Goal: Task Accomplishment & Management: Use online tool/utility

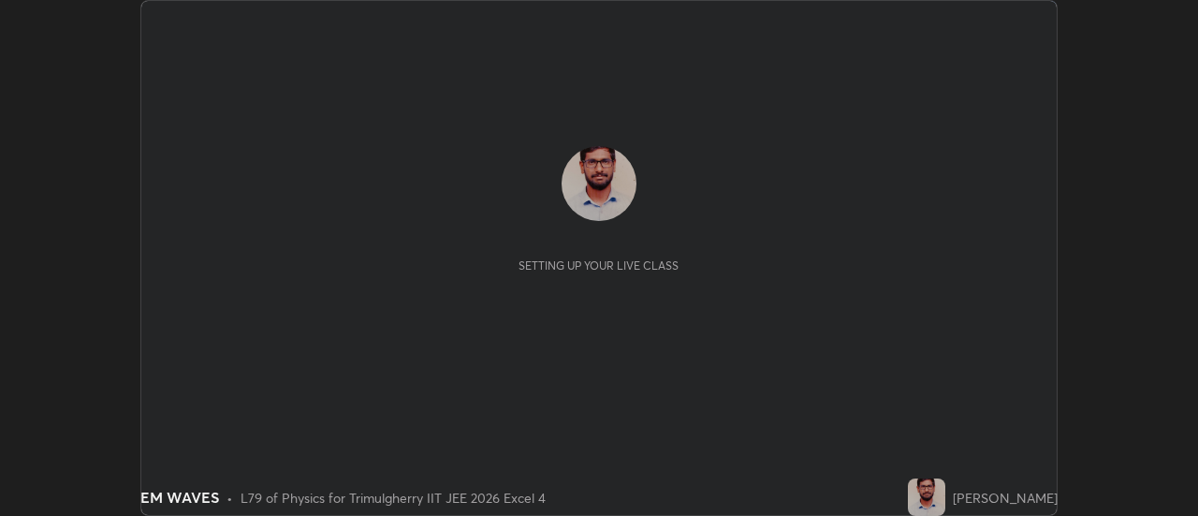
scroll to position [516, 1197]
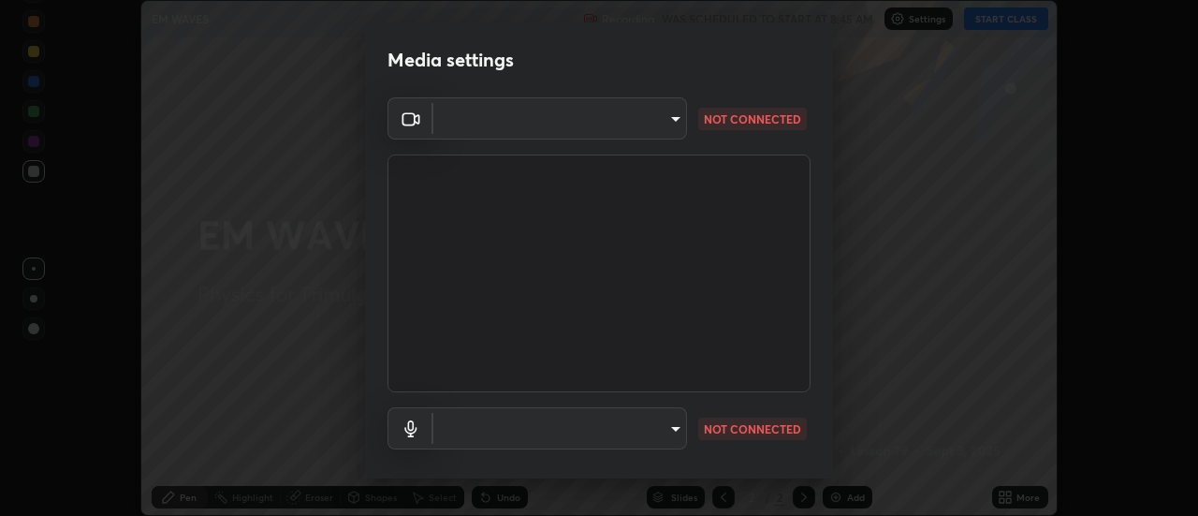
type input "9255d0ea4f7f4a742749cebd111cbd092d00bb49662c79401ed7f424fd1dd9ca"
type input "communications"
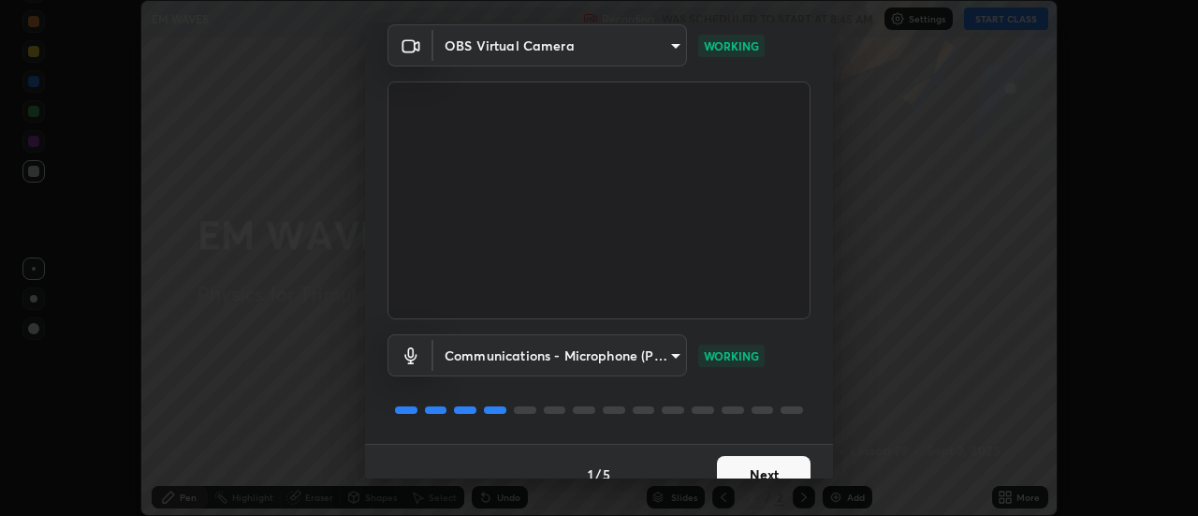
scroll to position [98, 0]
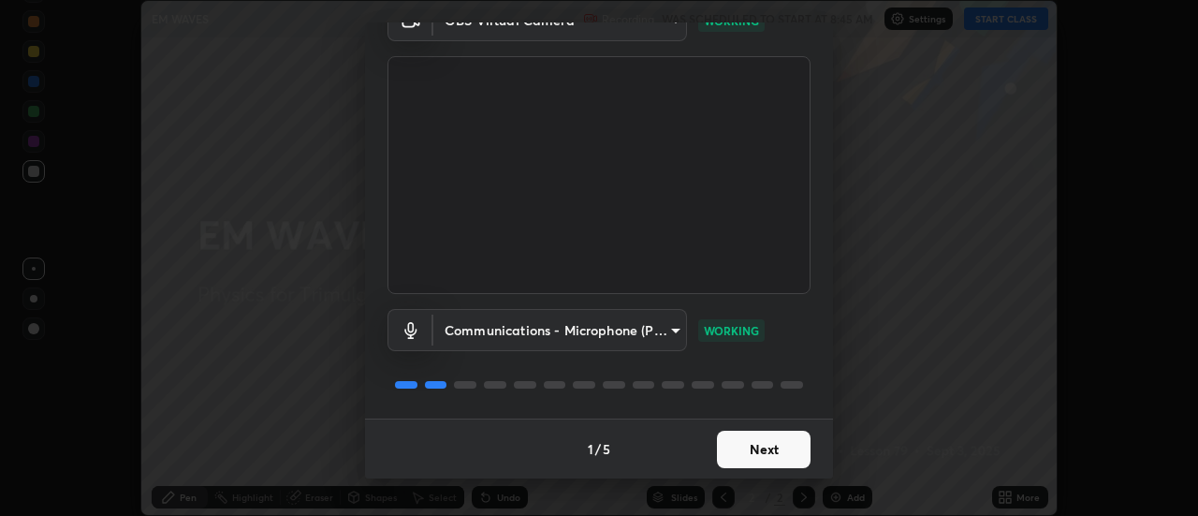
click at [775, 446] on button "Next" at bounding box center [764, 449] width 94 height 37
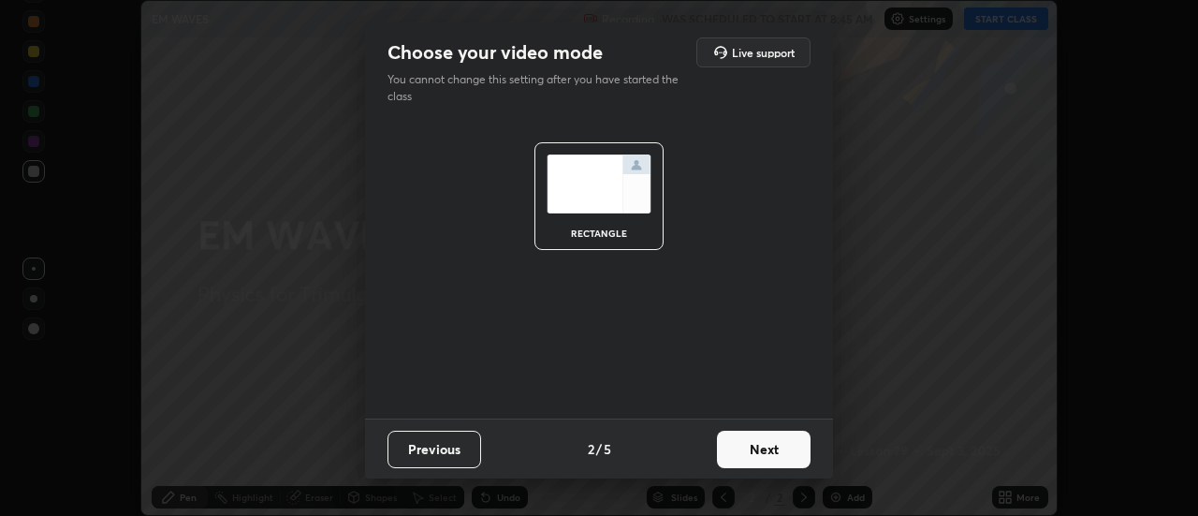
scroll to position [0, 0]
click at [774, 454] on button "Next" at bounding box center [764, 449] width 94 height 37
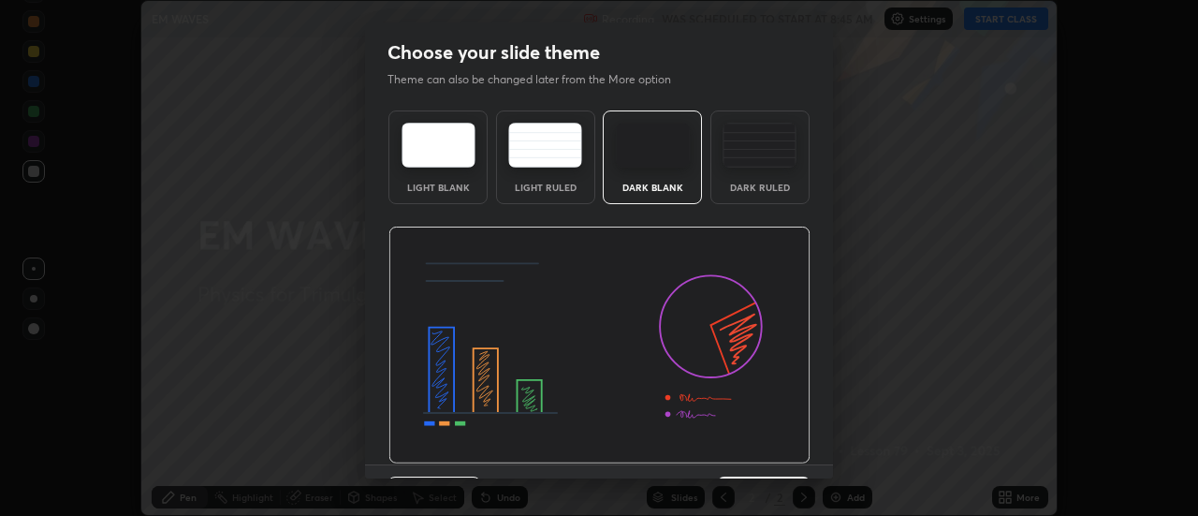
click at [773, 456] on img at bounding box center [599, 346] width 422 height 238
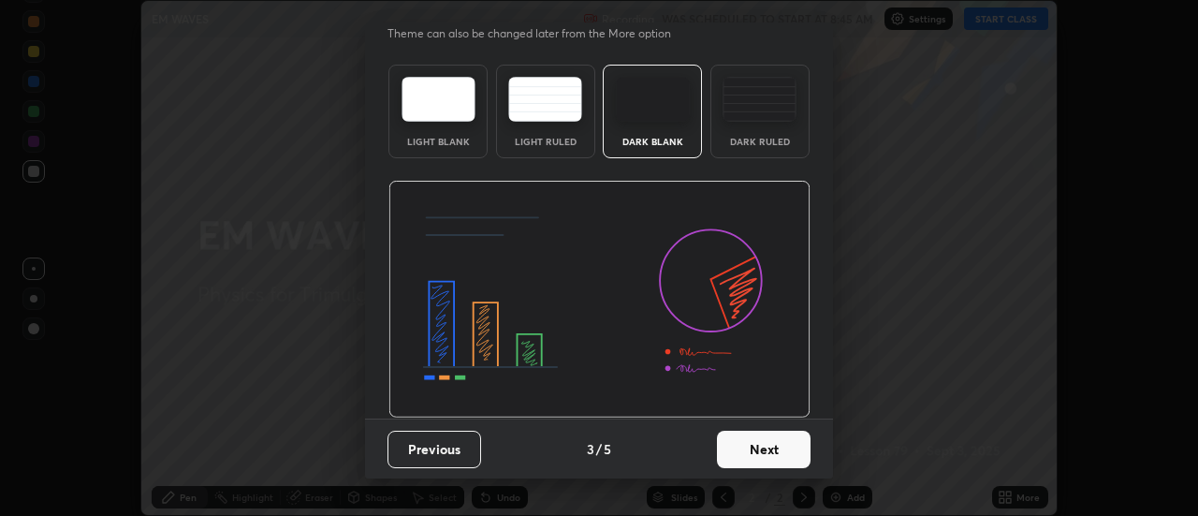
click at [762, 446] on button "Next" at bounding box center [764, 449] width 94 height 37
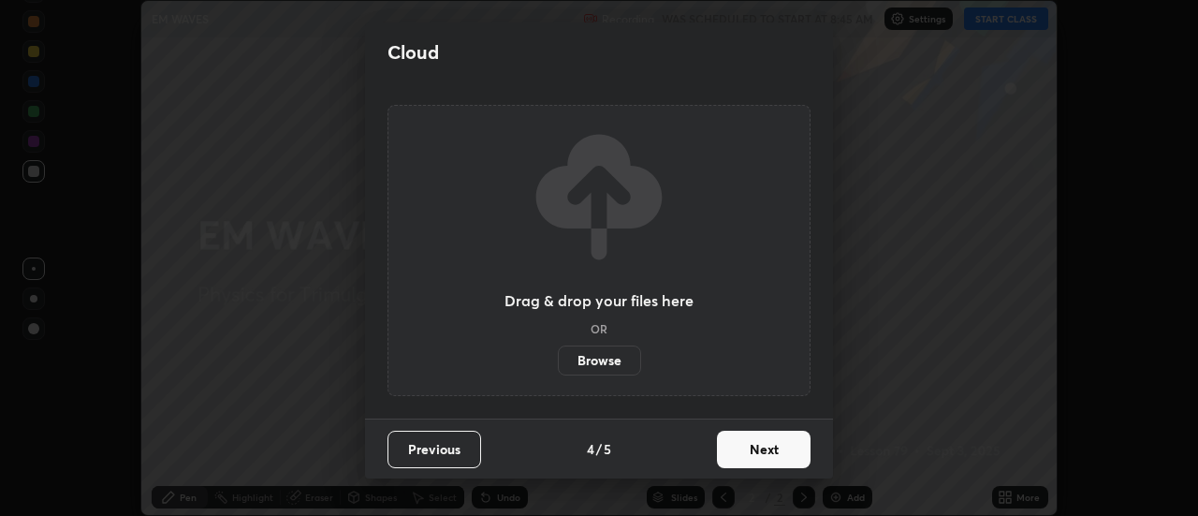
click at [770, 455] on button "Next" at bounding box center [764, 449] width 94 height 37
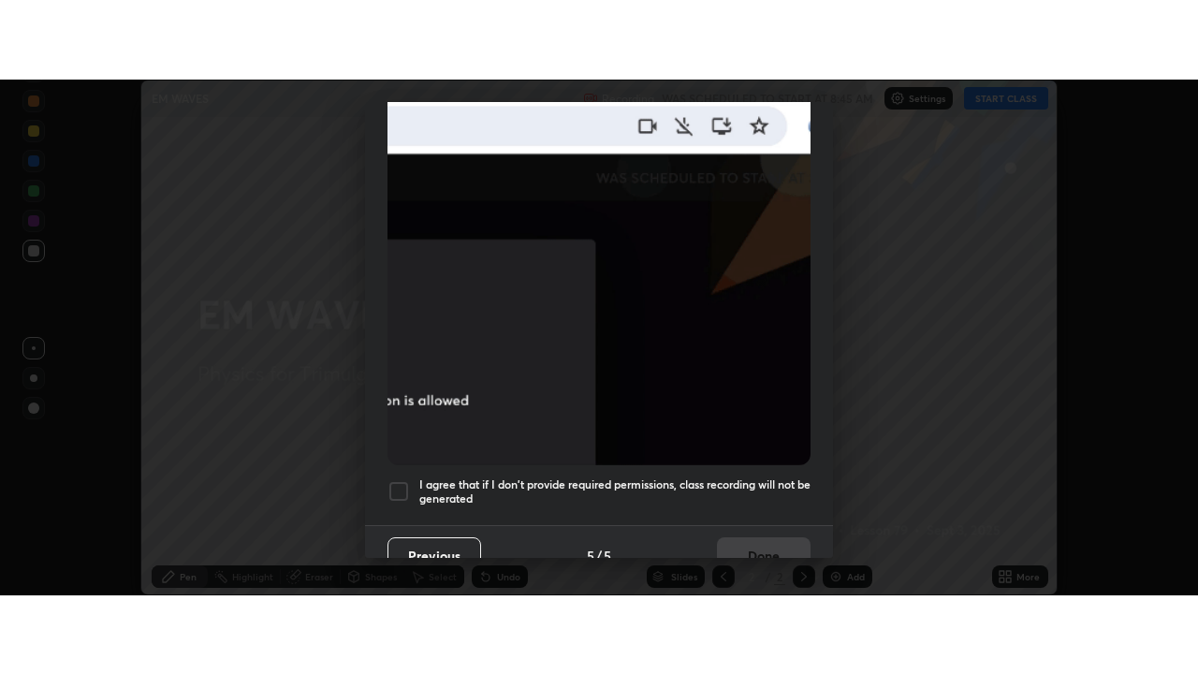
scroll to position [480, 0]
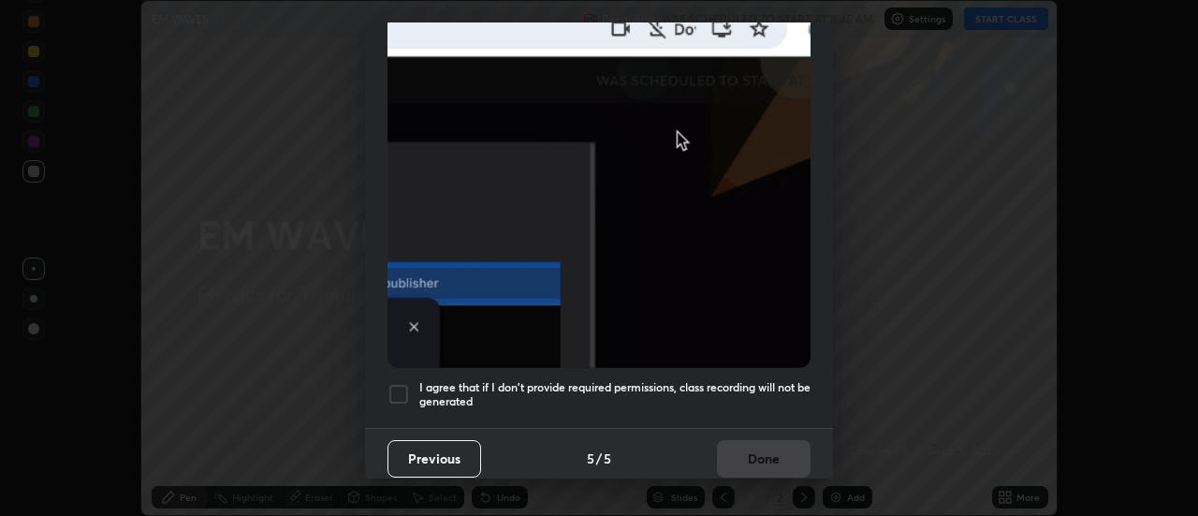
click at [406, 389] on div at bounding box center [399, 394] width 22 height 22
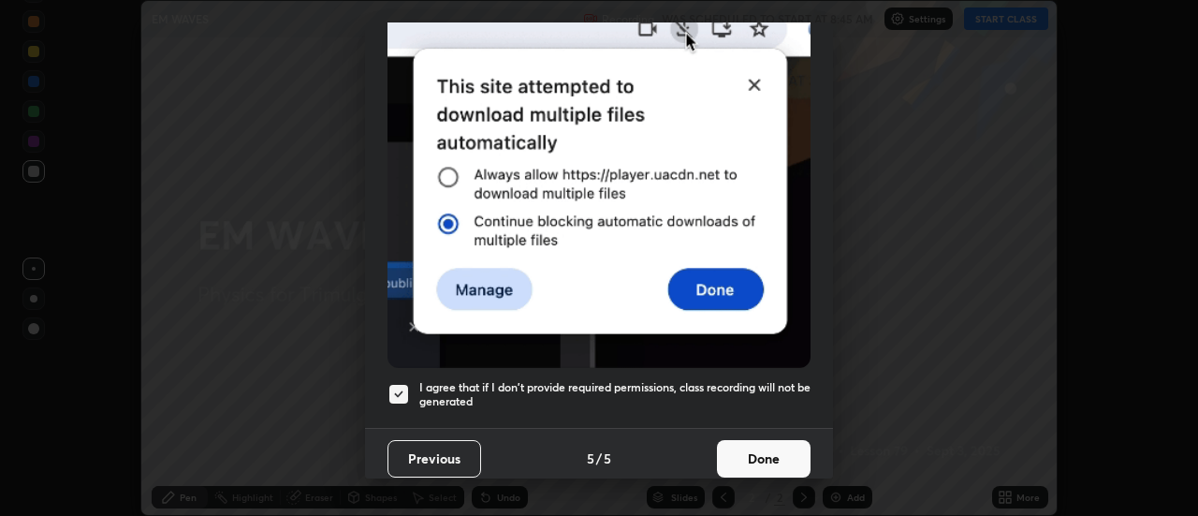
click at [762, 448] on button "Done" at bounding box center [764, 458] width 94 height 37
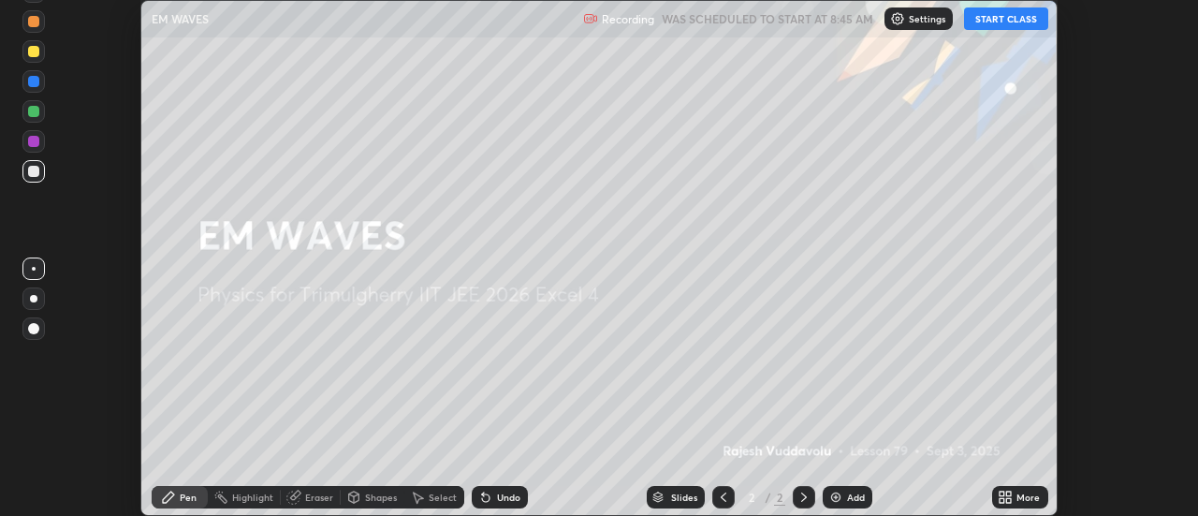
click at [1008, 21] on button "START CLASS" at bounding box center [1006, 18] width 84 height 22
click at [1012, 498] on icon at bounding box center [1009, 500] width 5 height 5
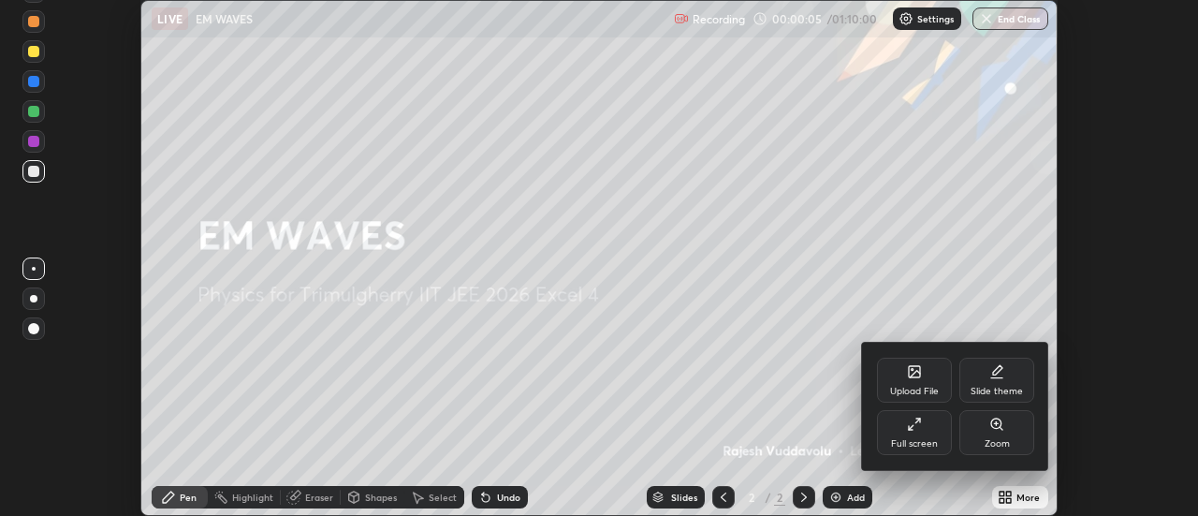
click at [830, 349] on div at bounding box center [599, 258] width 1198 height 516
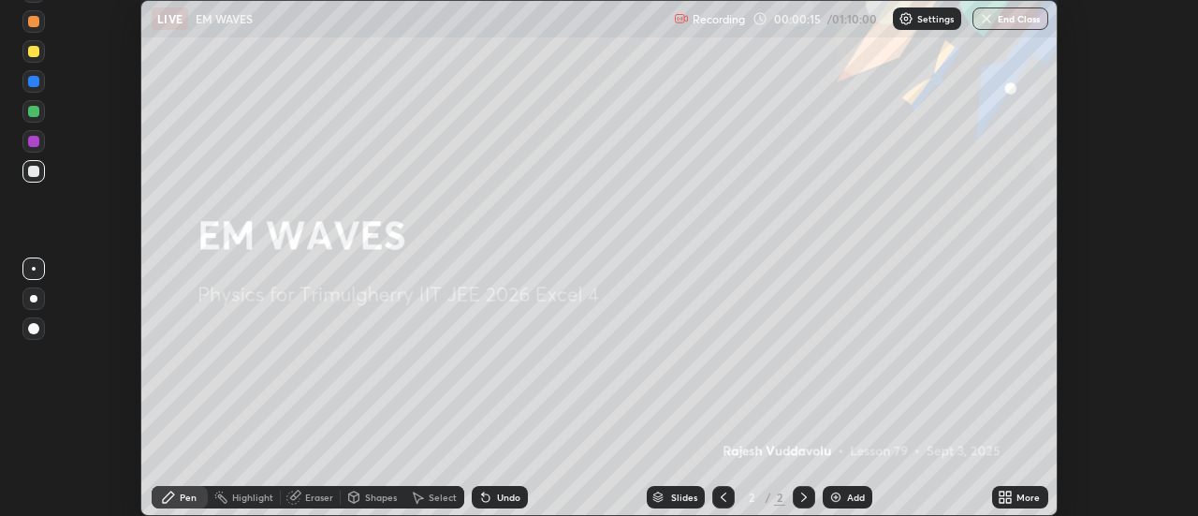
click at [1031, 493] on div "More" at bounding box center [1028, 496] width 23 height 9
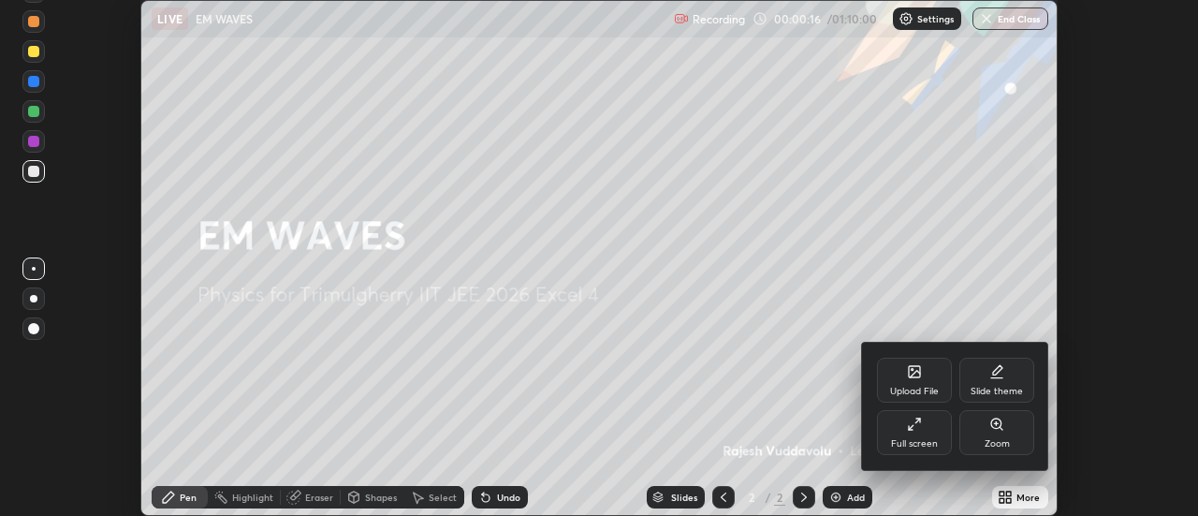
click at [927, 432] on div "Full screen" at bounding box center [914, 432] width 75 height 45
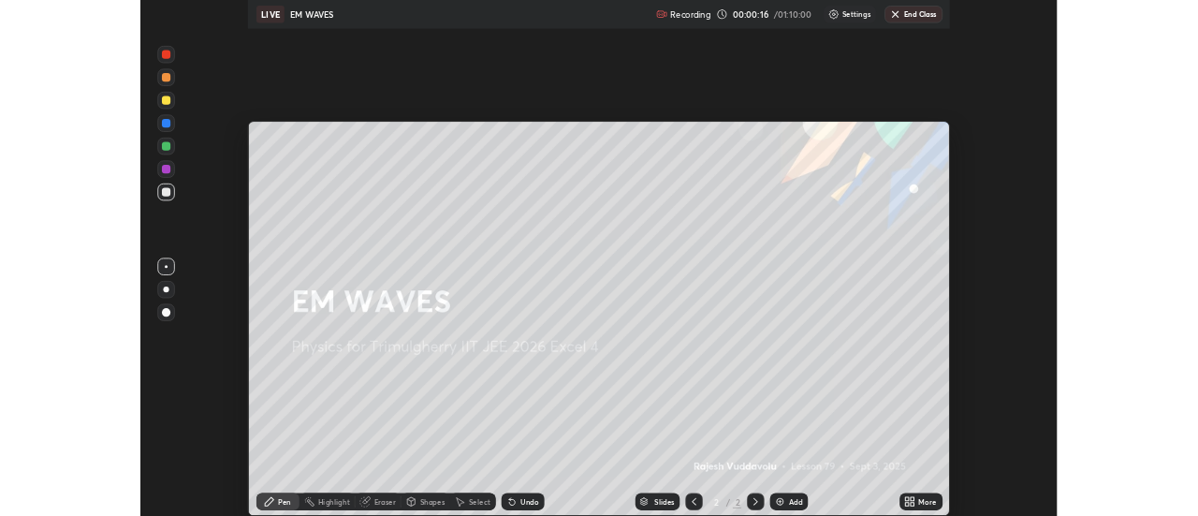
scroll to position [674, 1198]
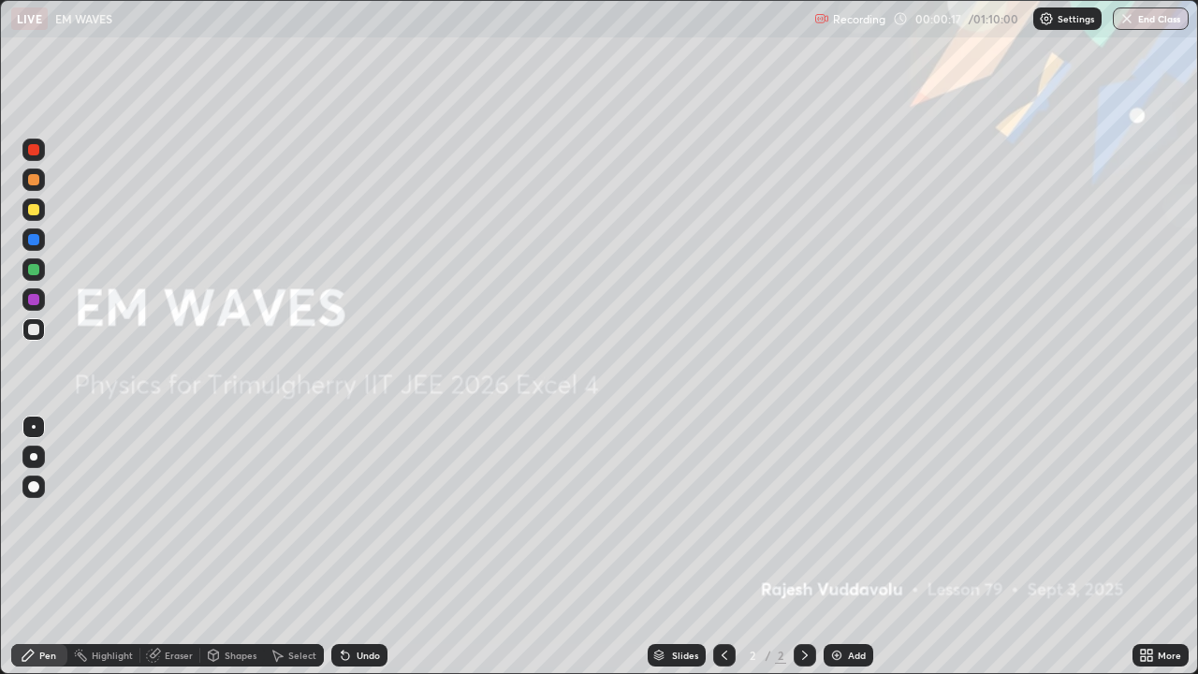
click at [856, 515] on div "Add" at bounding box center [857, 655] width 18 height 9
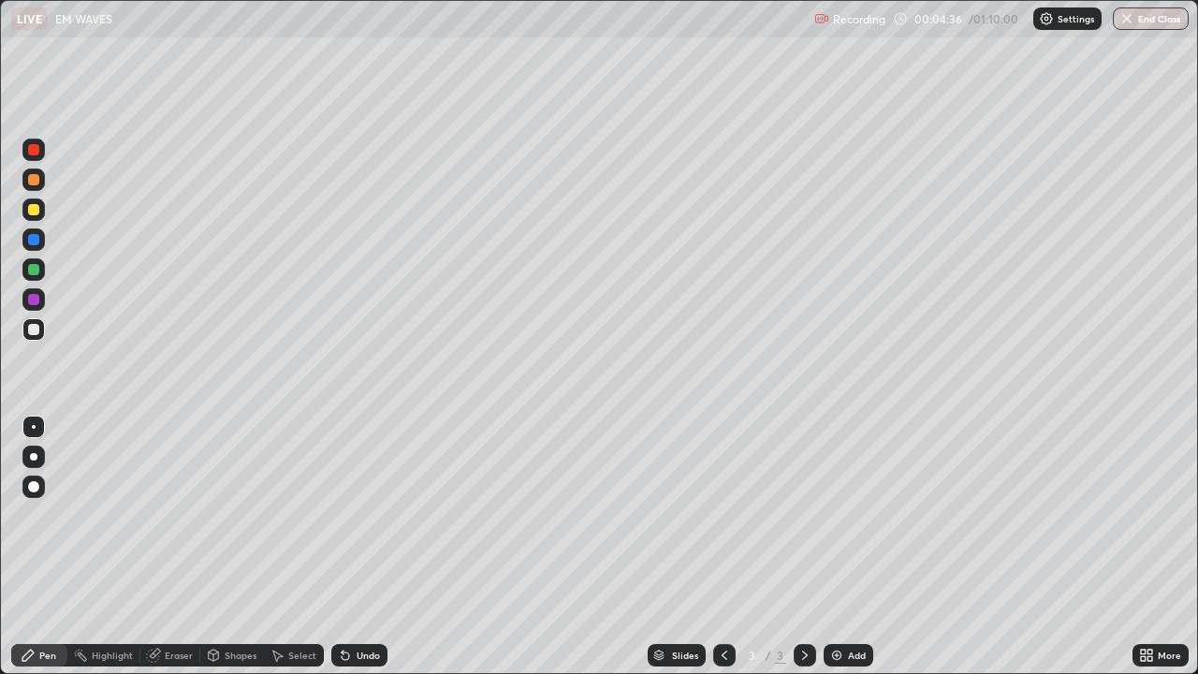
click at [28, 324] on div at bounding box center [33, 329] width 22 height 22
click at [293, 515] on div "Select" at bounding box center [302, 655] width 28 height 9
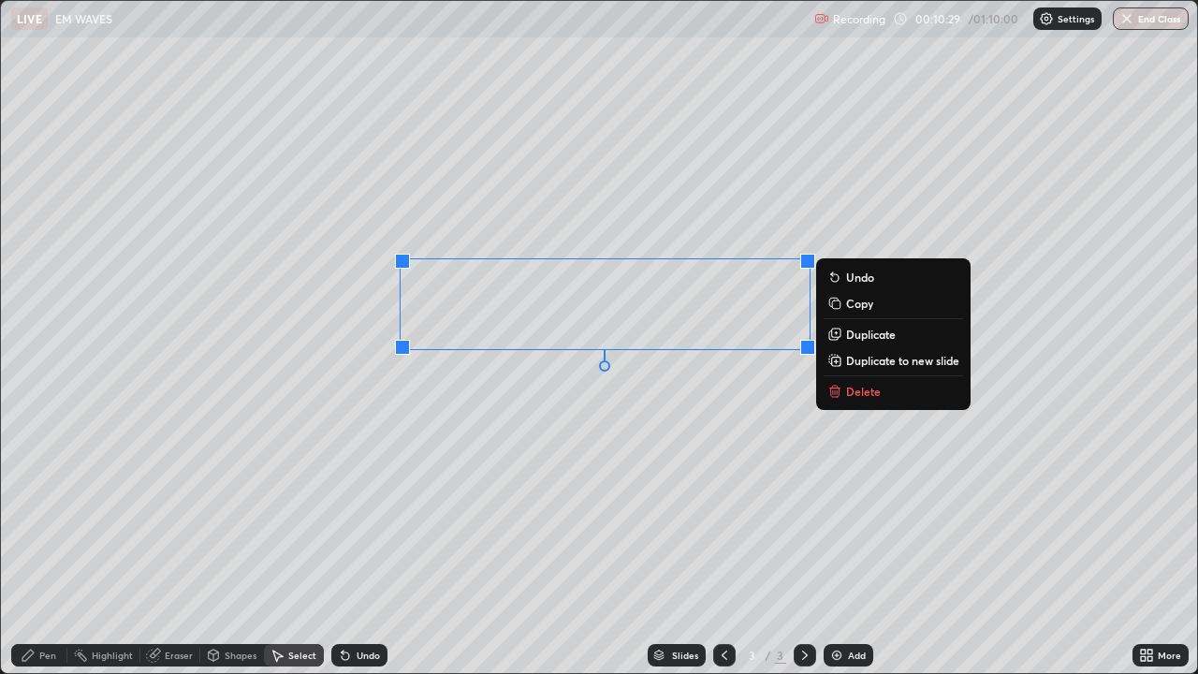
click at [874, 394] on p "Delete" at bounding box center [863, 391] width 35 height 15
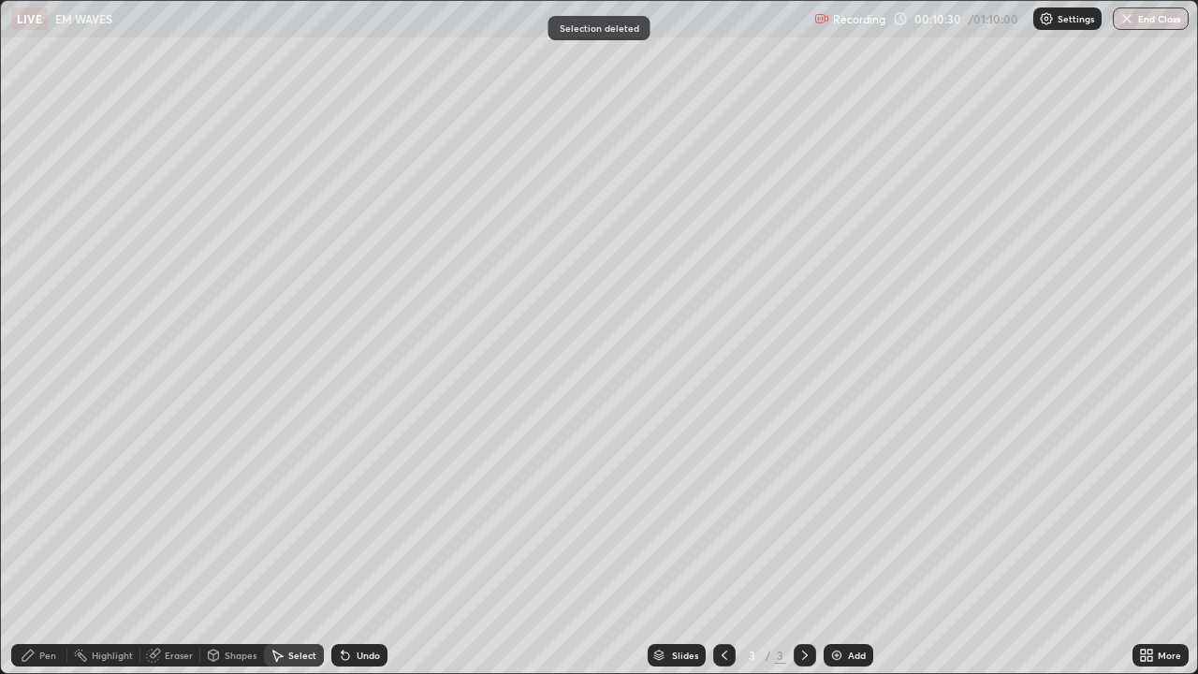
click at [39, 515] on div "Pen" at bounding box center [47, 655] width 17 height 9
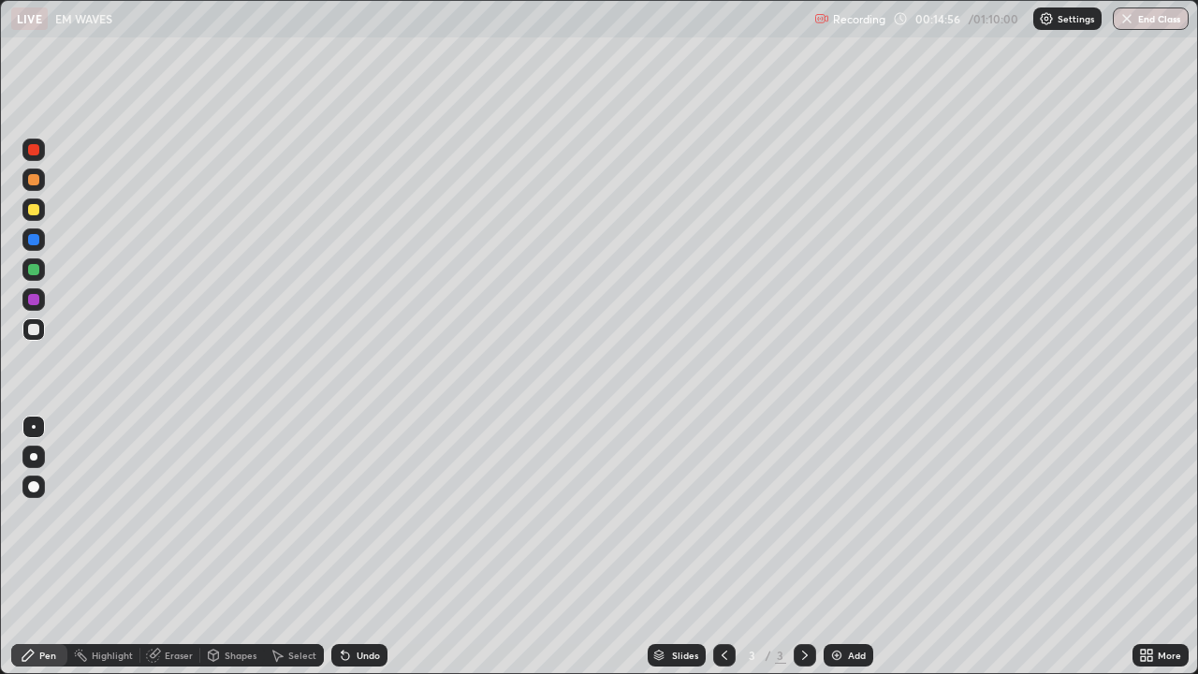
click at [357, 515] on div "Undo" at bounding box center [368, 655] width 23 height 9
click at [359, 515] on div "Undo" at bounding box center [368, 655] width 23 height 9
click at [358, 515] on div "Undo" at bounding box center [359, 655] width 56 height 22
click at [294, 515] on div "Select" at bounding box center [302, 655] width 28 height 9
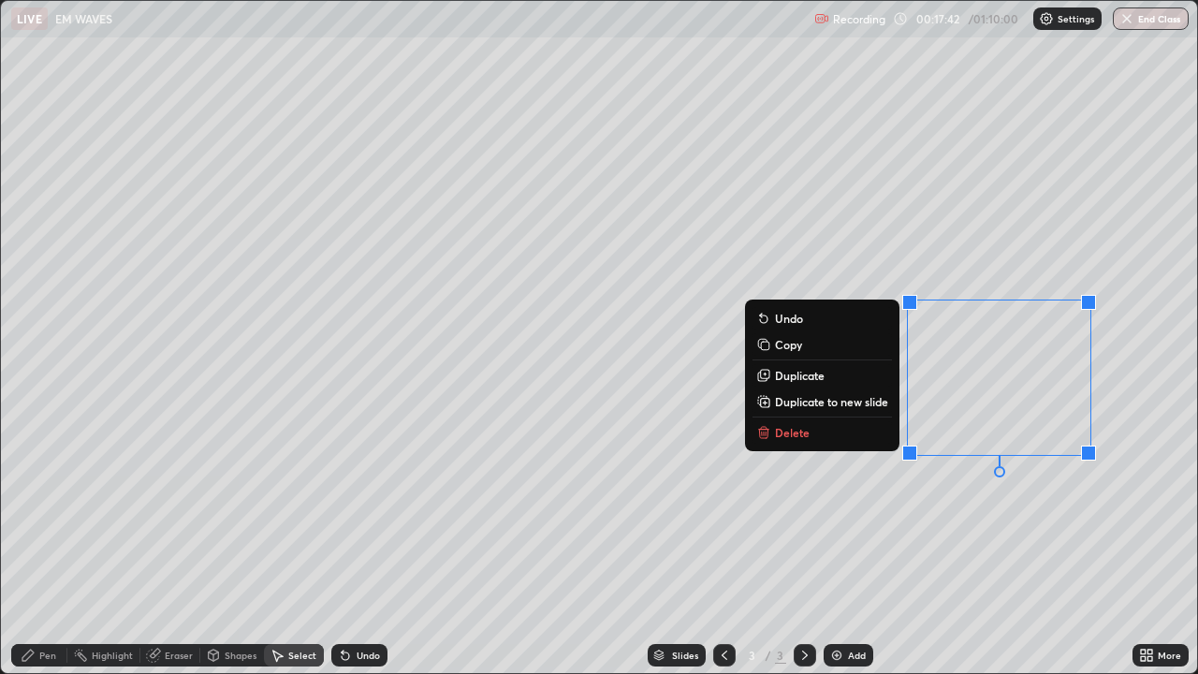
click at [808, 430] on button "Delete" at bounding box center [822, 432] width 139 height 22
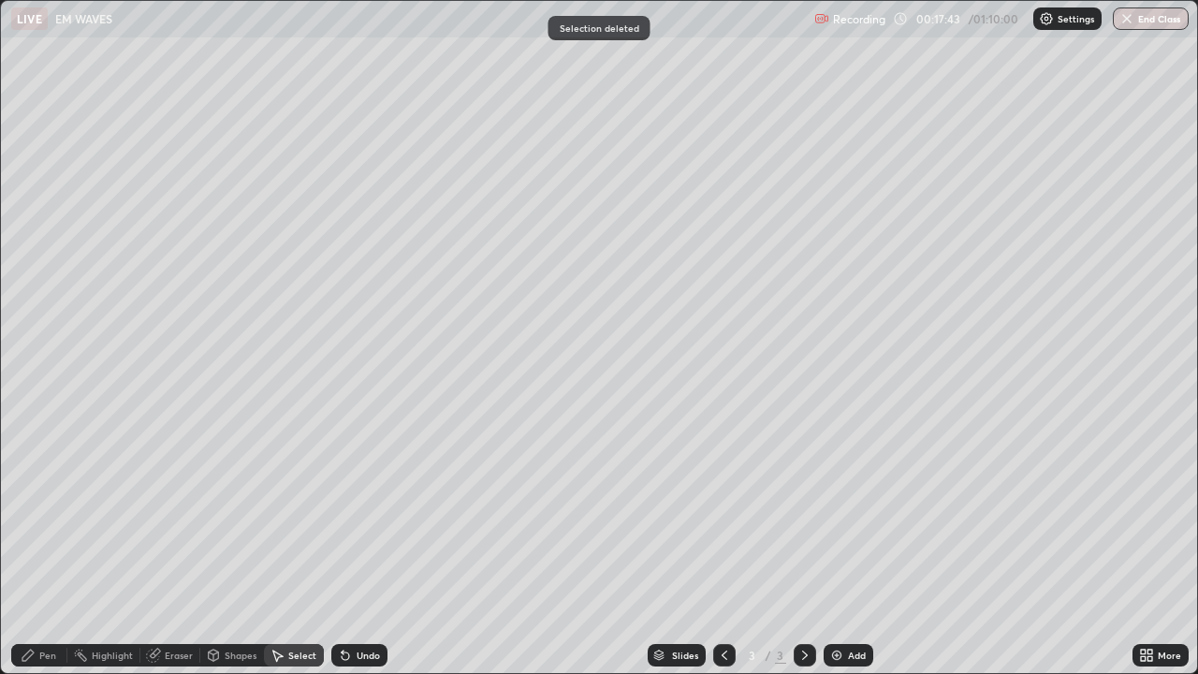
click at [51, 515] on div "Pen" at bounding box center [47, 655] width 17 height 9
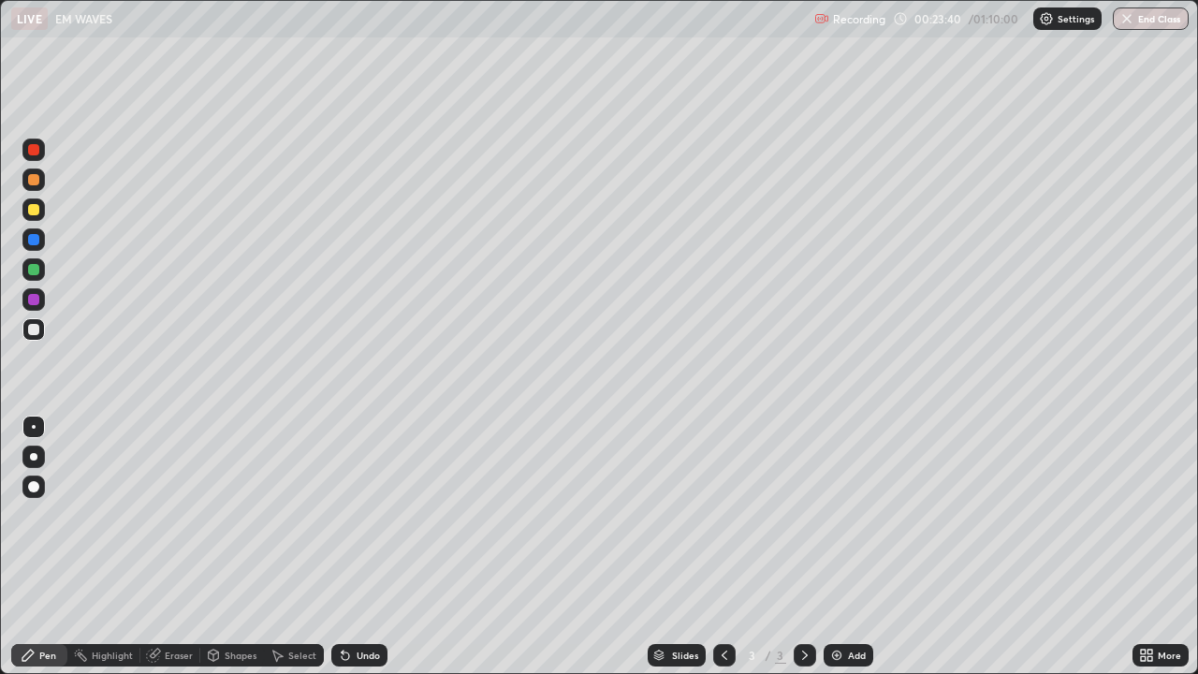
click at [363, 515] on div "Undo" at bounding box center [368, 655] width 23 height 9
click at [366, 515] on div "Undo" at bounding box center [368, 655] width 23 height 9
click at [288, 515] on div "Select" at bounding box center [294, 655] width 60 height 22
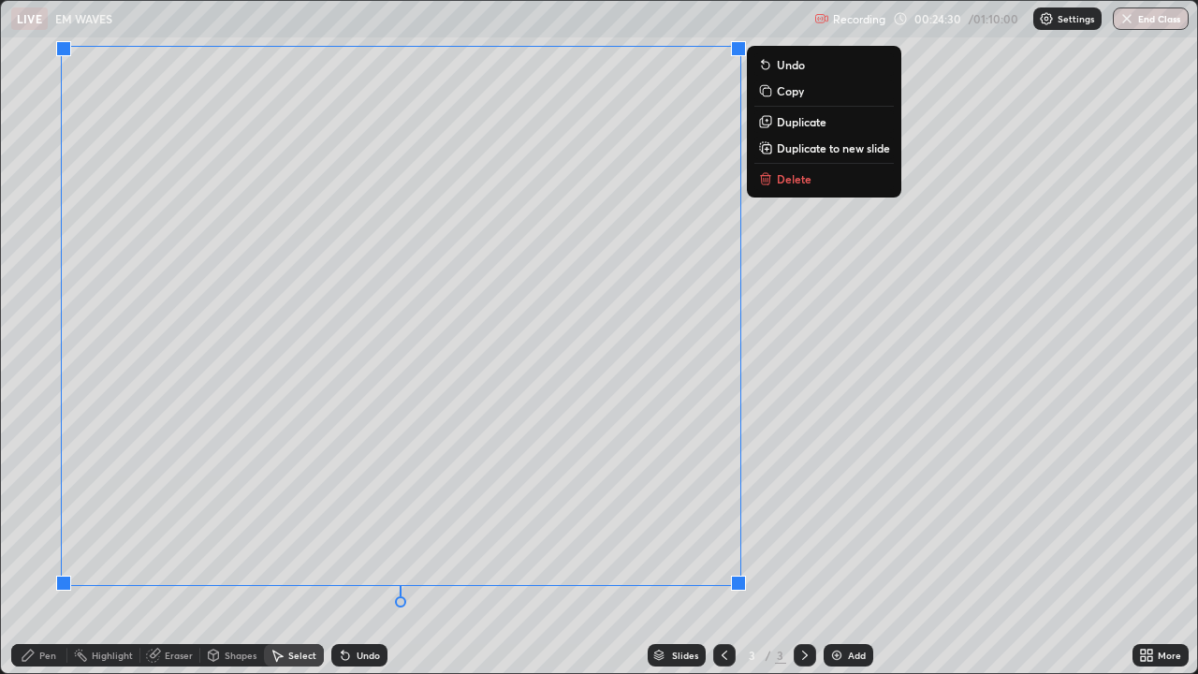
click at [782, 178] on p "Delete" at bounding box center [794, 178] width 35 height 15
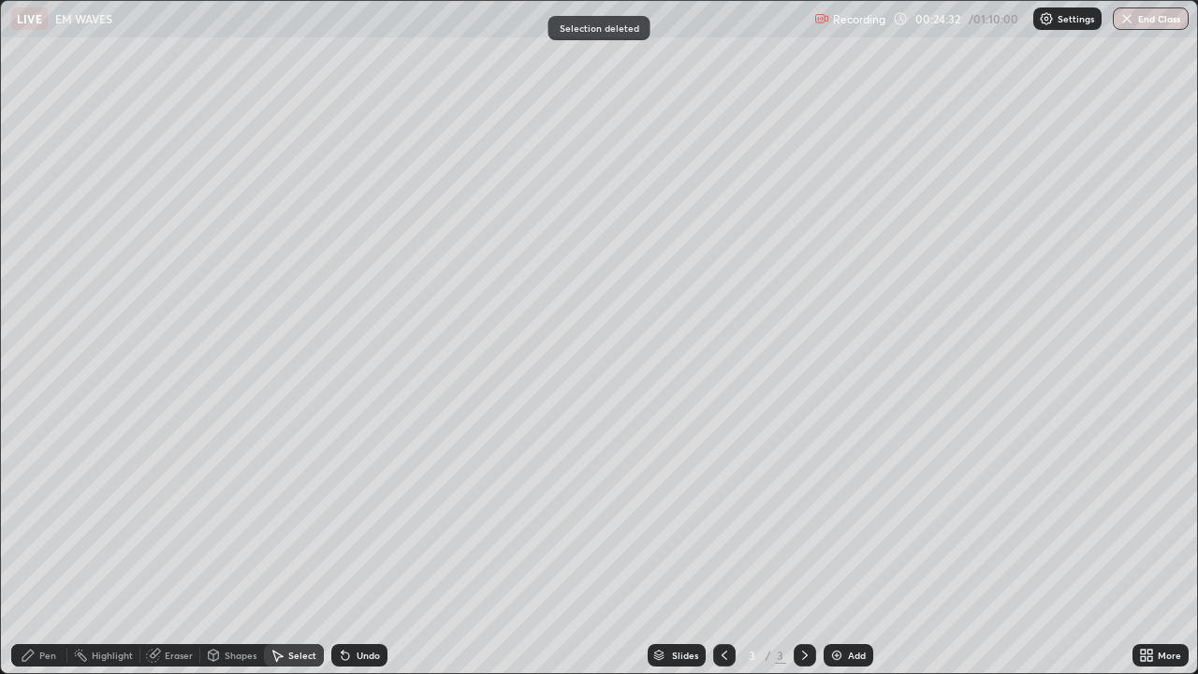
click at [43, 515] on div "Pen" at bounding box center [39, 655] width 56 height 22
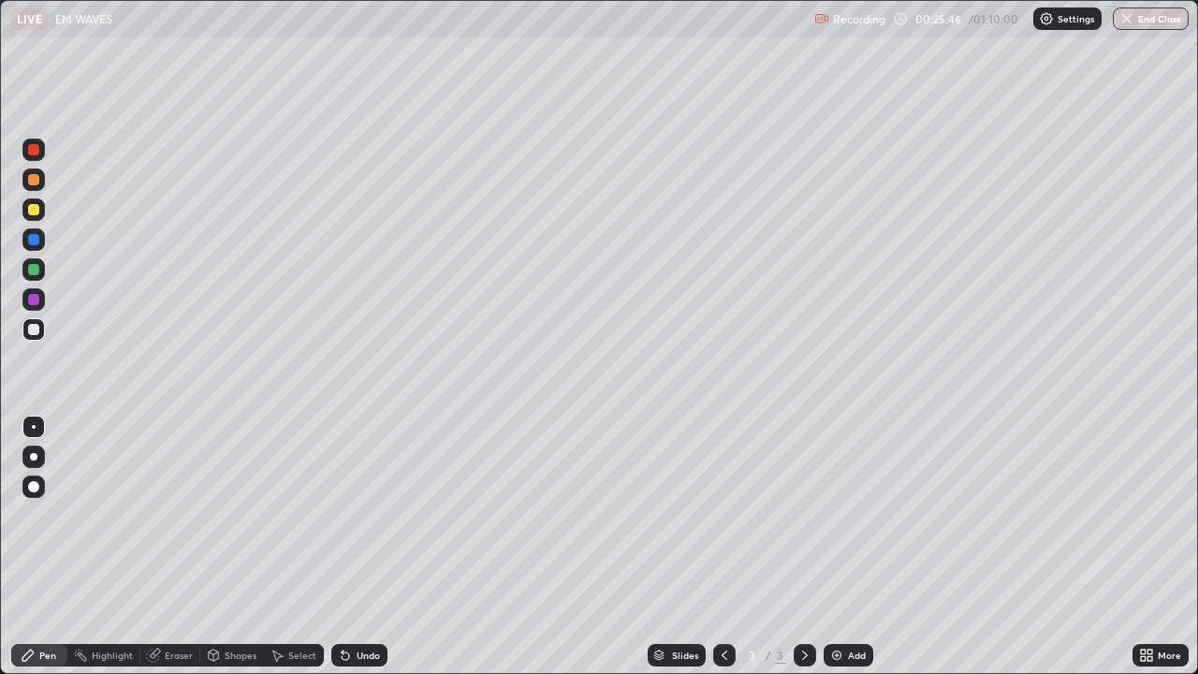
click at [361, 515] on div "Undo" at bounding box center [368, 655] width 23 height 9
click at [359, 515] on div "Undo" at bounding box center [368, 655] width 23 height 9
click at [358, 515] on div "Undo" at bounding box center [368, 655] width 23 height 9
click at [362, 515] on div "Undo" at bounding box center [368, 655] width 23 height 9
click at [181, 515] on div "Eraser" at bounding box center [179, 655] width 28 height 9
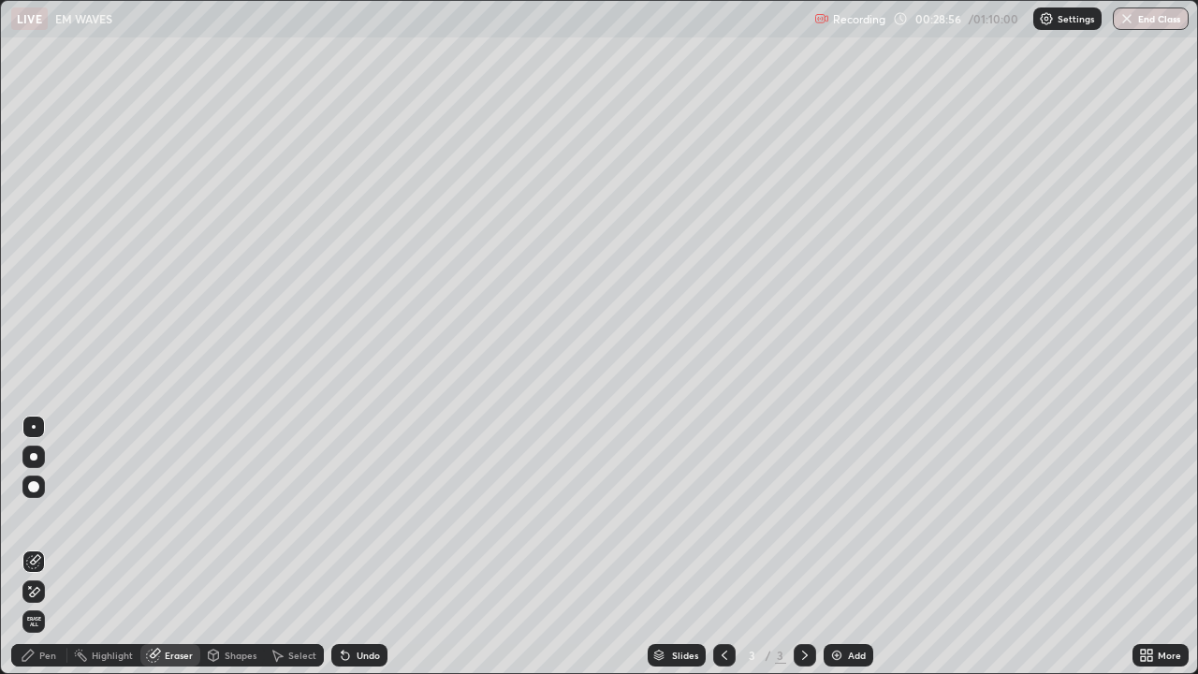
click at [52, 515] on div "Pen" at bounding box center [47, 655] width 17 height 9
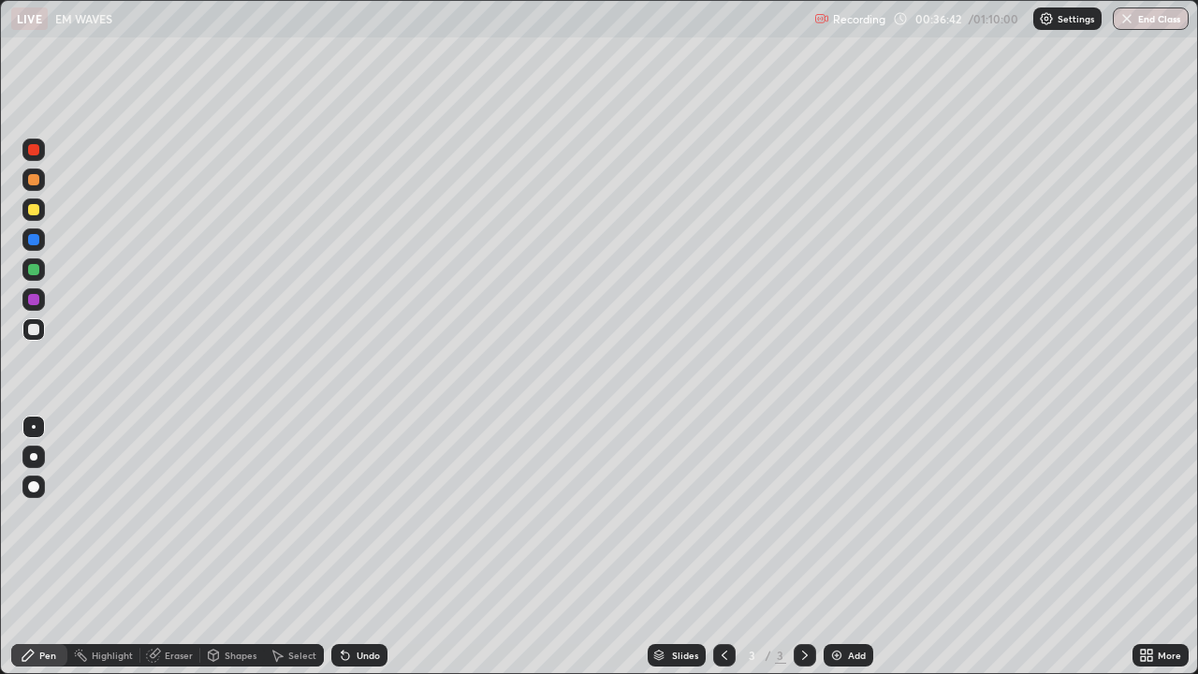
click at [296, 515] on div "Select" at bounding box center [302, 655] width 28 height 9
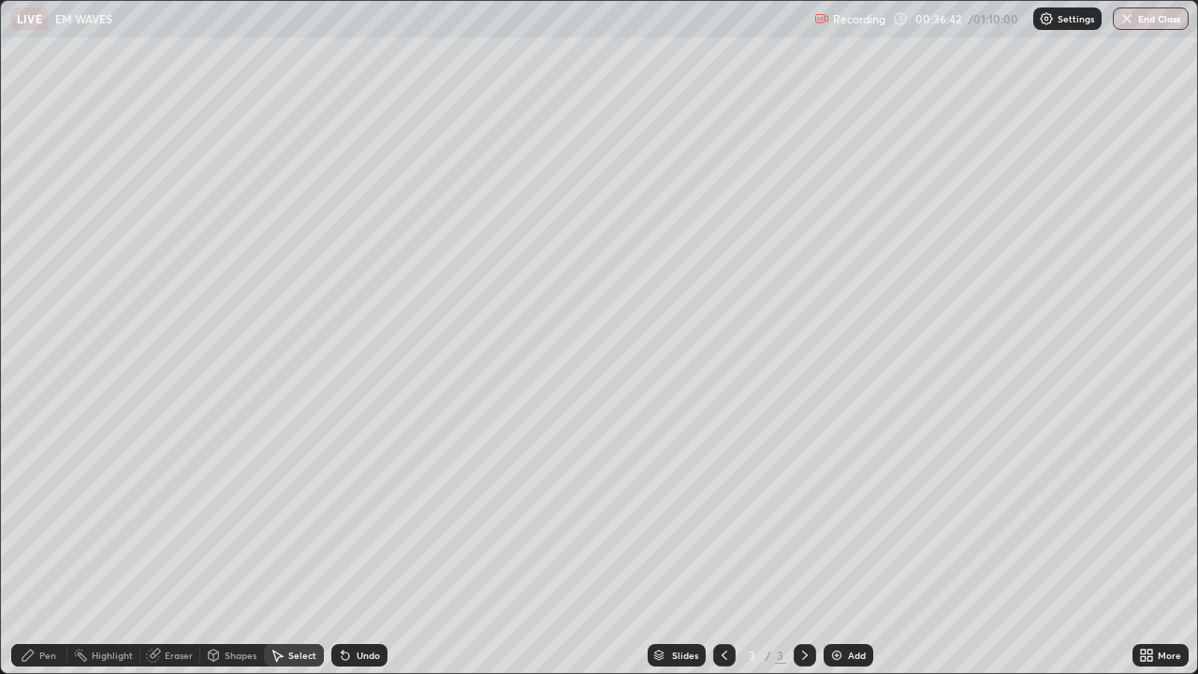
click at [289, 515] on div "Select" at bounding box center [302, 655] width 28 height 9
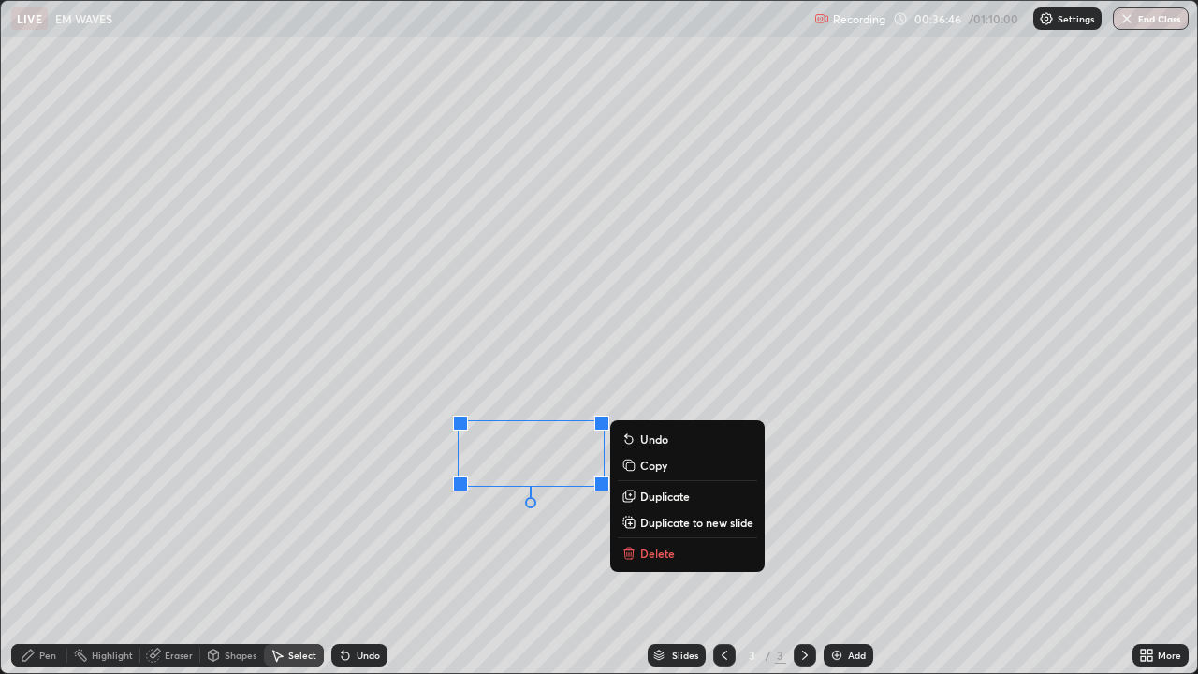
click at [658, 515] on p "Delete" at bounding box center [657, 553] width 35 height 15
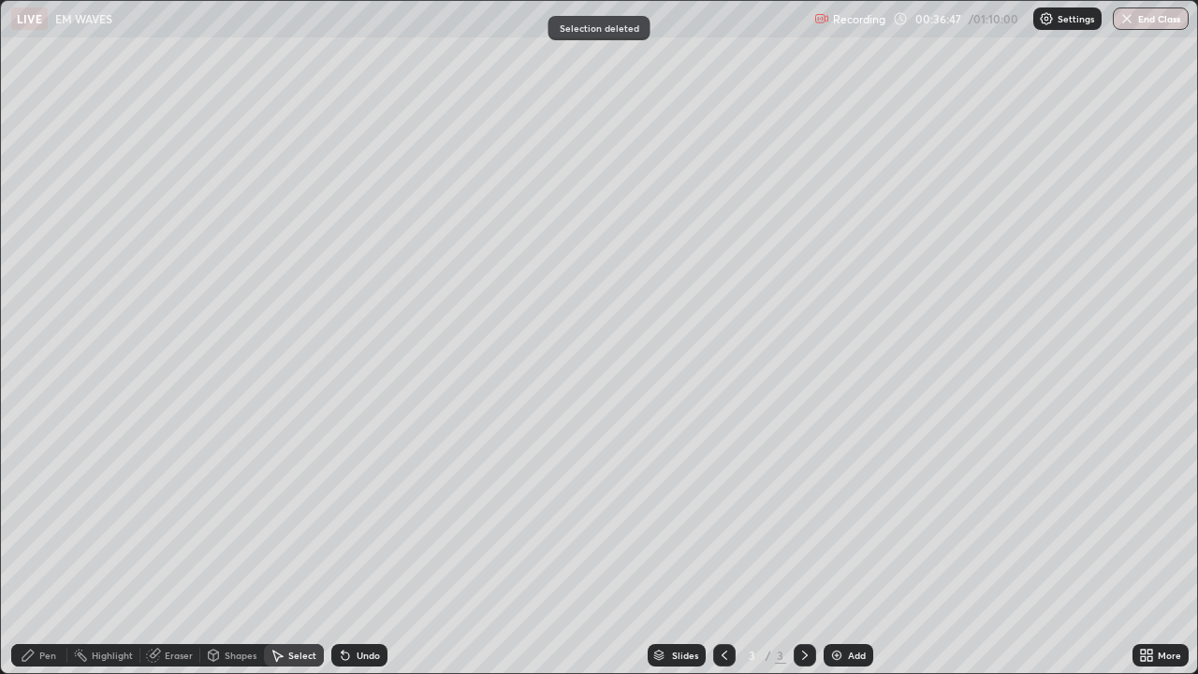
click at [49, 515] on div "Pen" at bounding box center [47, 655] width 17 height 9
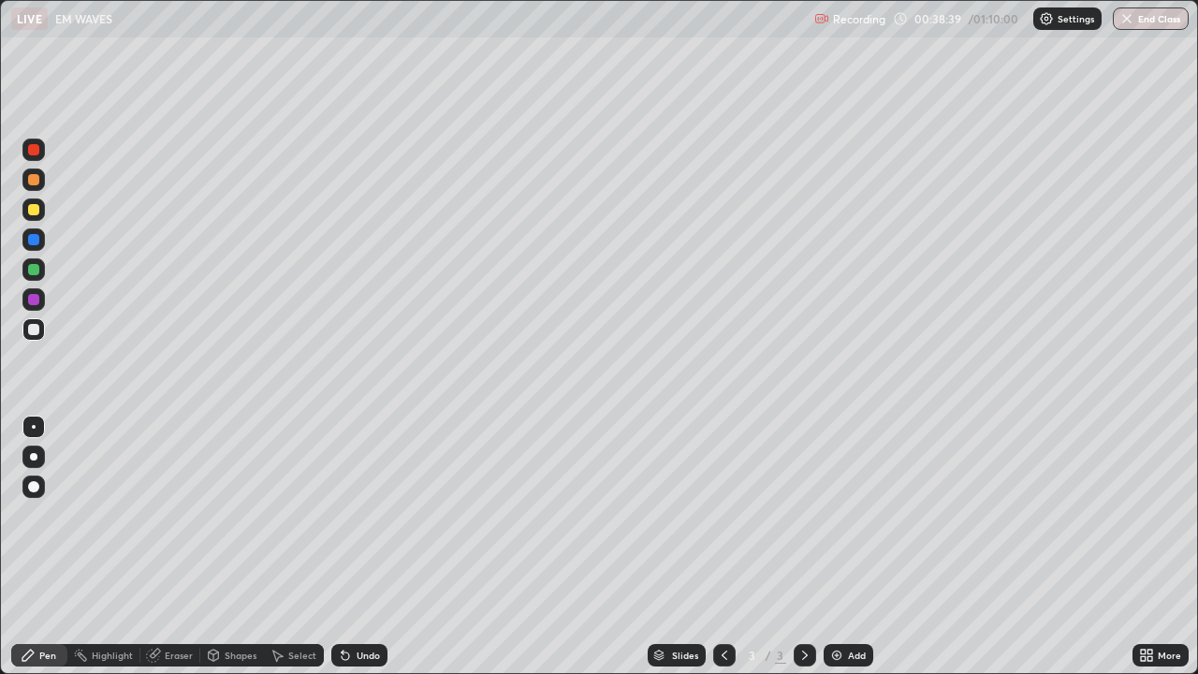
click at [299, 515] on div "Select" at bounding box center [302, 655] width 28 height 9
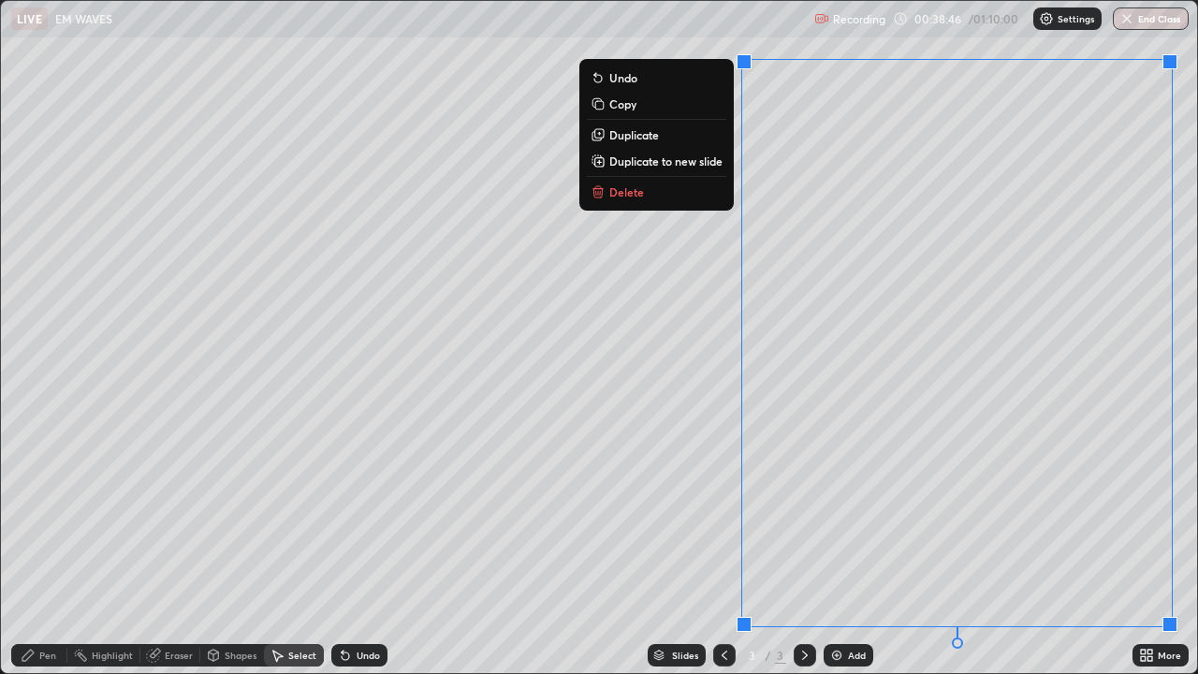
click at [654, 189] on button "Delete" at bounding box center [656, 192] width 139 height 22
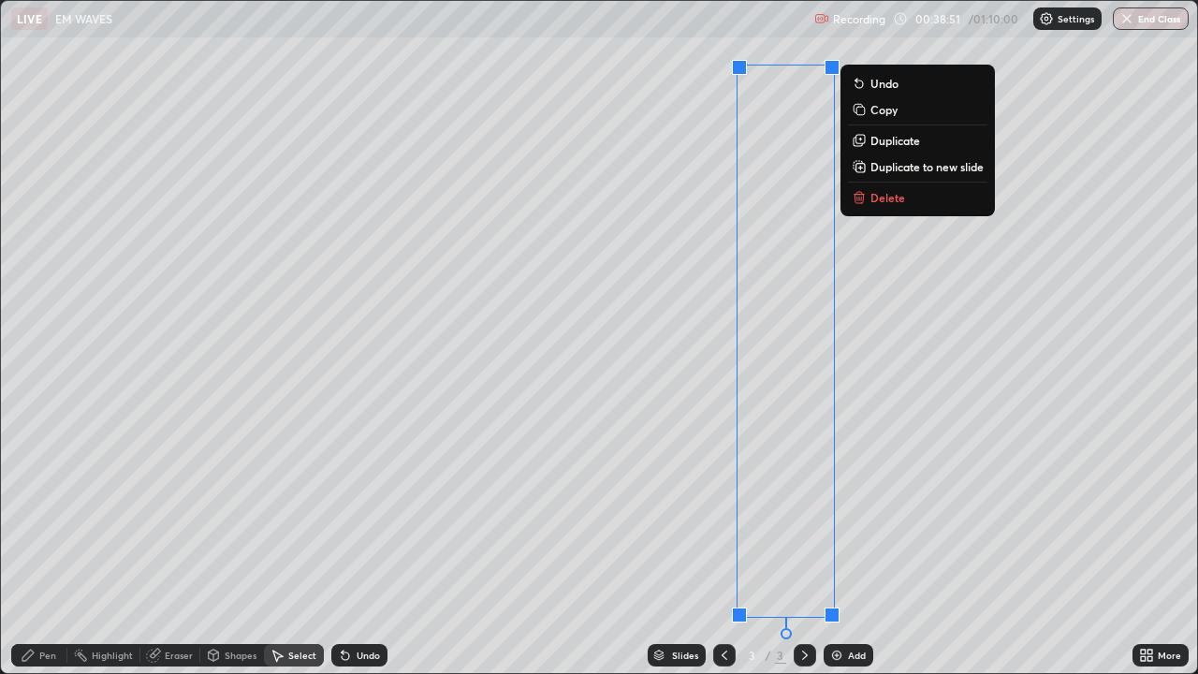
click at [902, 201] on p "Delete" at bounding box center [888, 197] width 35 height 15
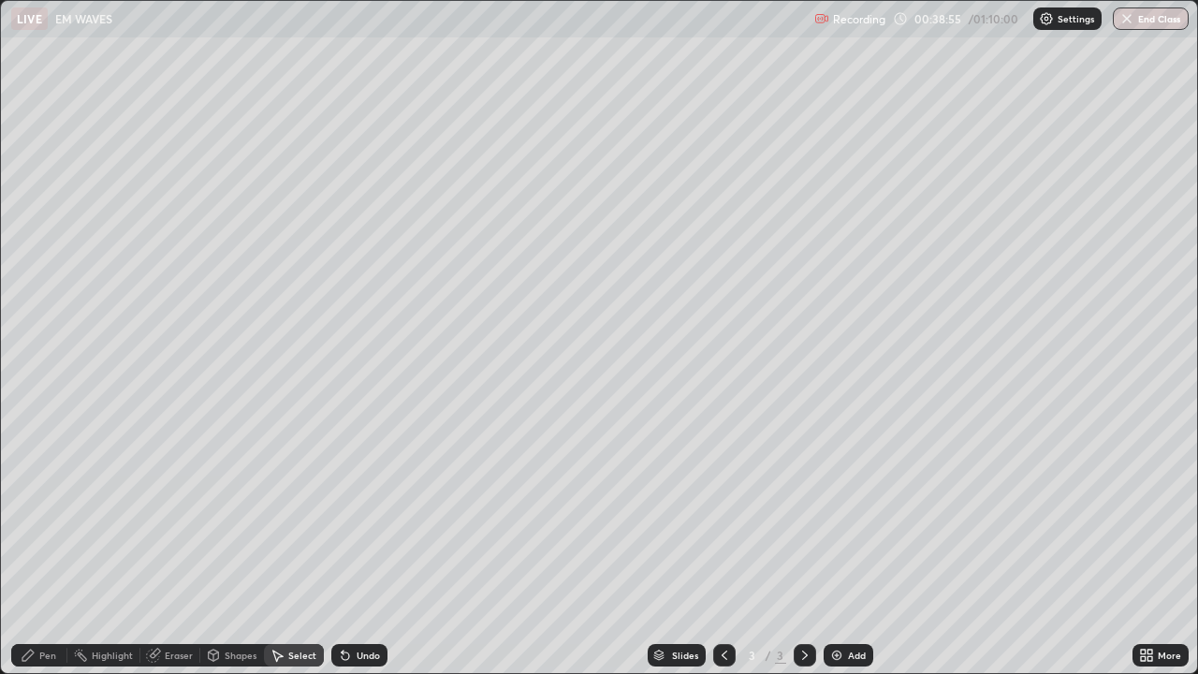
click at [166, 515] on div "Eraser" at bounding box center [179, 655] width 28 height 9
click at [42, 515] on div "Pen" at bounding box center [47, 655] width 17 height 9
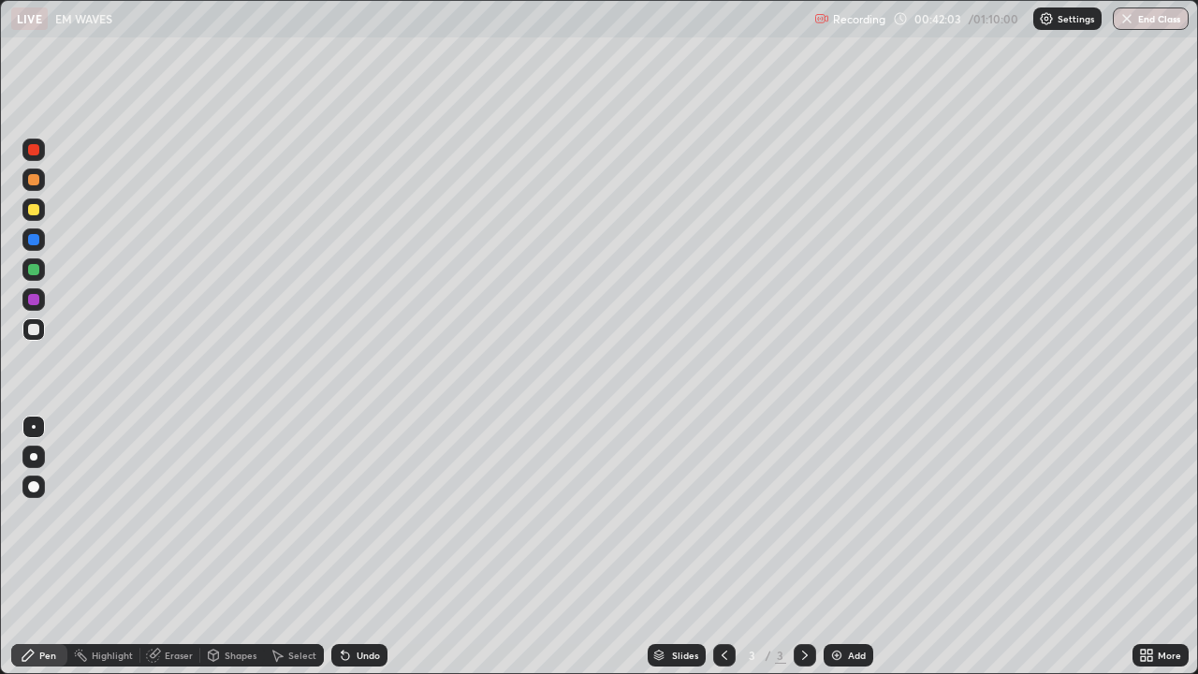
click at [366, 515] on div "Undo" at bounding box center [368, 655] width 23 height 9
click at [365, 515] on div "Undo" at bounding box center [368, 655] width 23 height 9
click at [290, 515] on div "Select" at bounding box center [302, 655] width 28 height 9
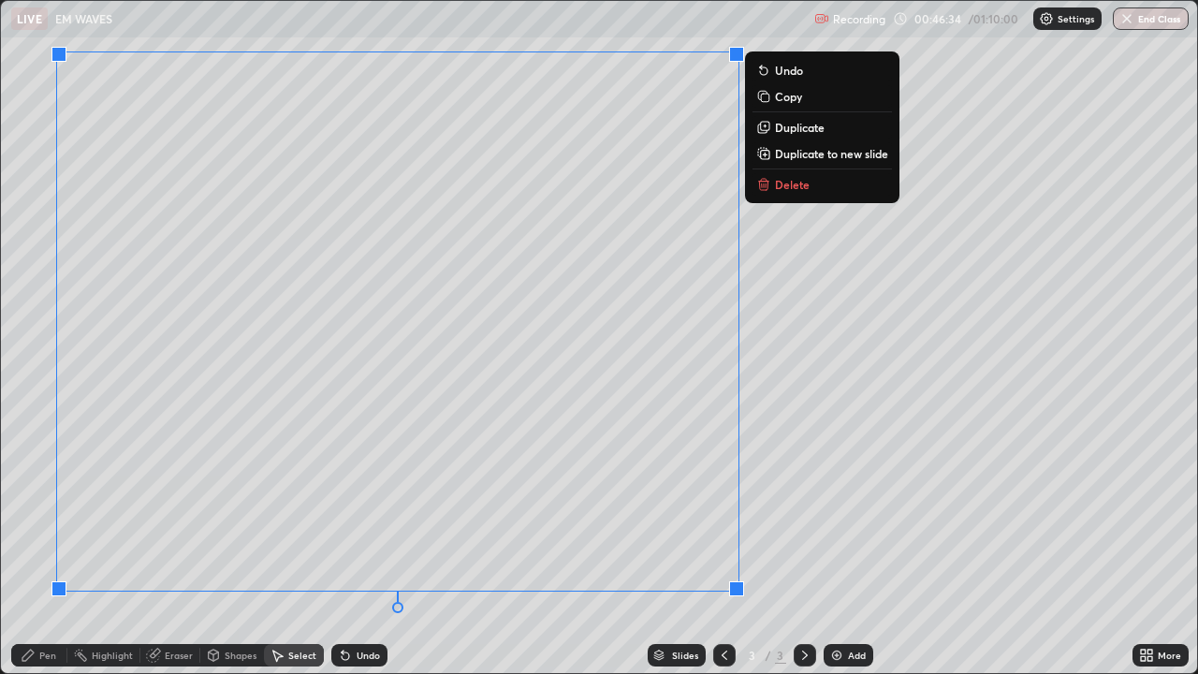
click at [776, 187] on p "Delete" at bounding box center [792, 184] width 35 height 15
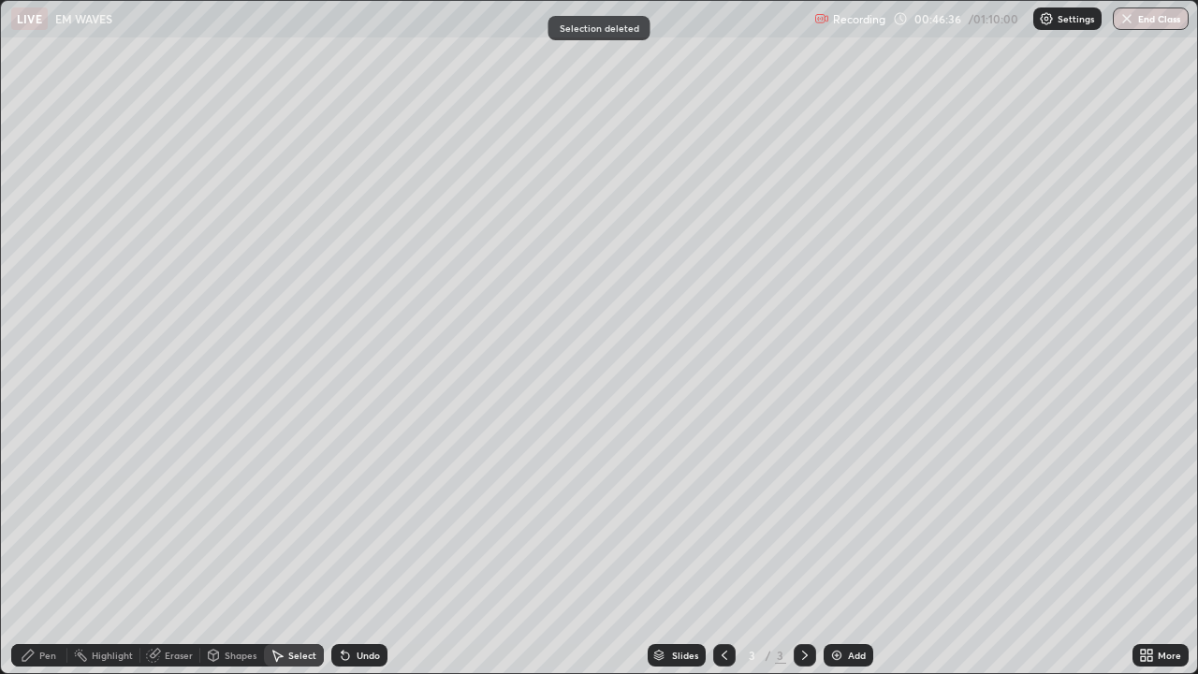
click at [51, 515] on div "Pen" at bounding box center [39, 655] width 56 height 22
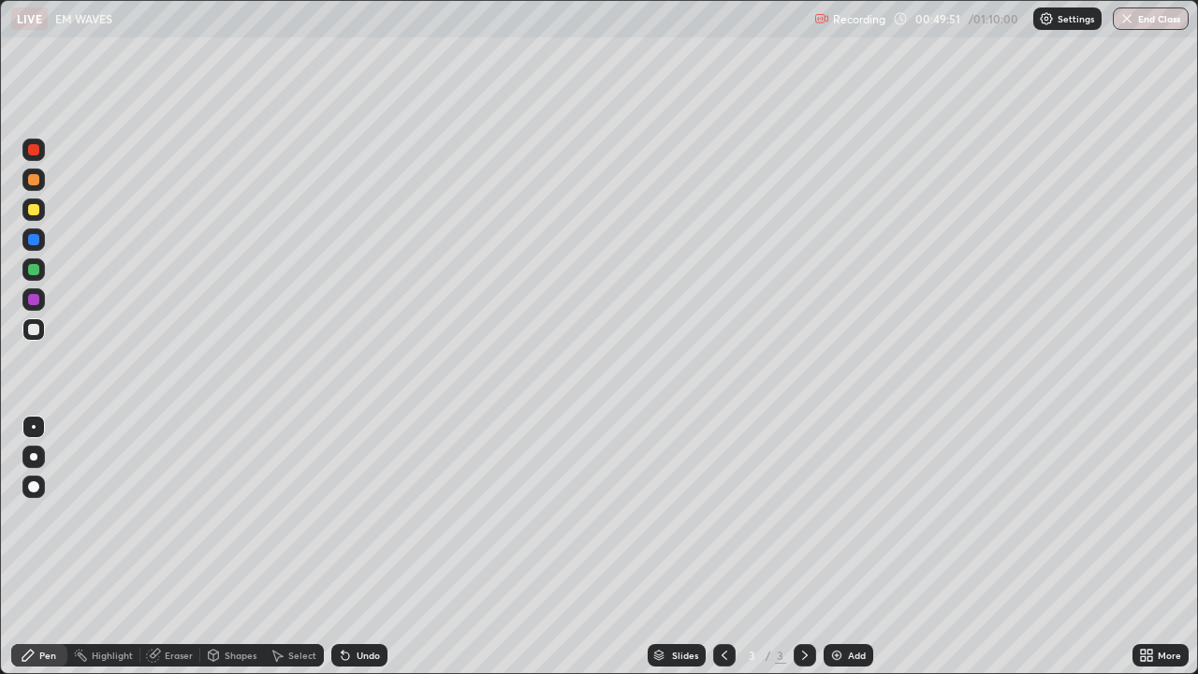
click at [364, 515] on div "Undo" at bounding box center [368, 655] width 23 height 9
click at [302, 515] on div "Select" at bounding box center [302, 655] width 28 height 9
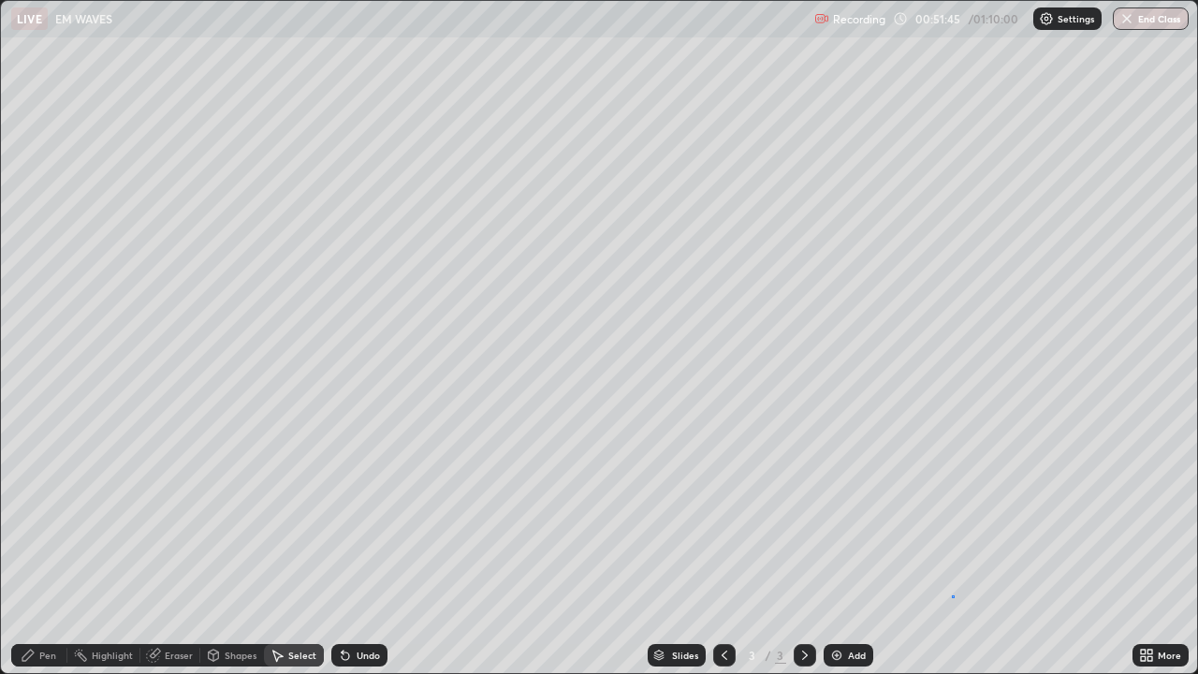
click at [952, 515] on div "0 ° Undo Copy Duplicate Duplicate to new slide Delete" at bounding box center [599, 337] width 1196 height 672
click at [53, 515] on div "Pen" at bounding box center [47, 655] width 17 height 9
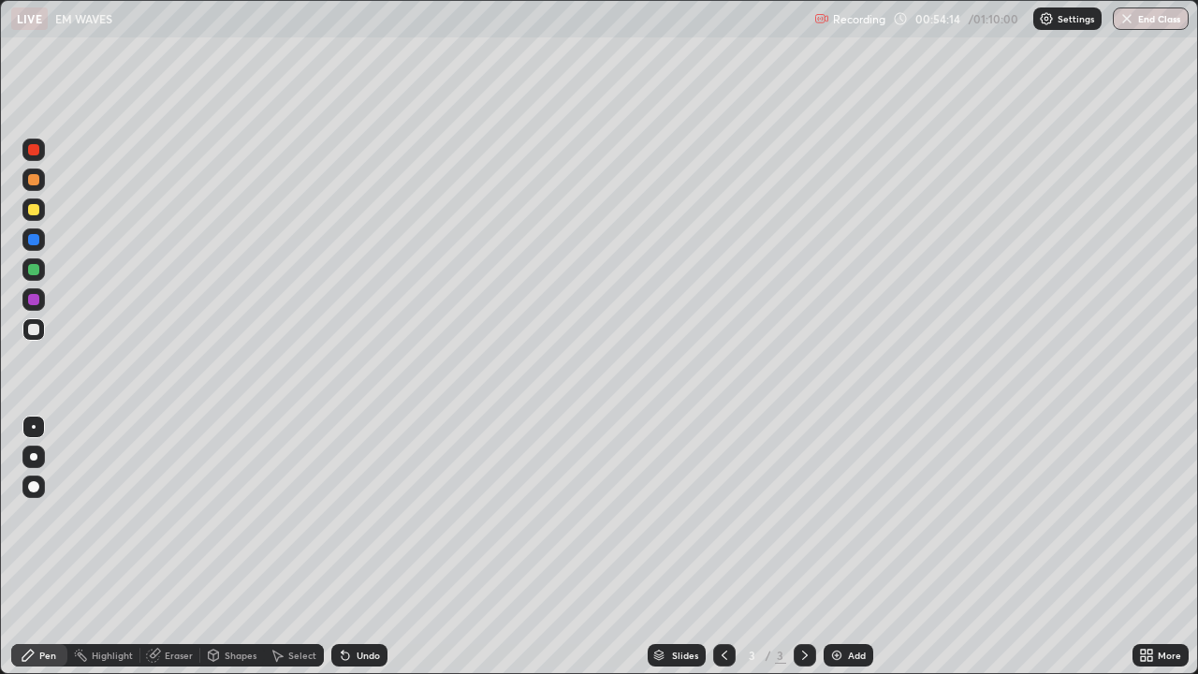
click at [179, 515] on div "Eraser" at bounding box center [170, 655] width 60 height 22
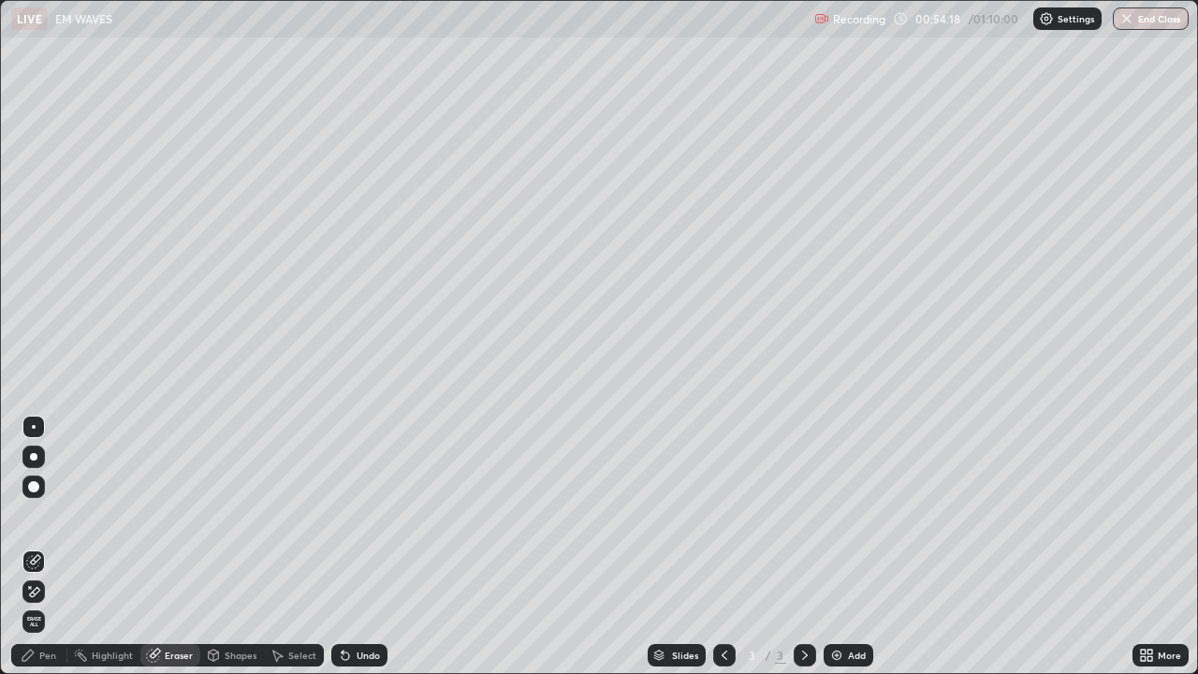
click at [53, 515] on div "Pen" at bounding box center [47, 655] width 17 height 9
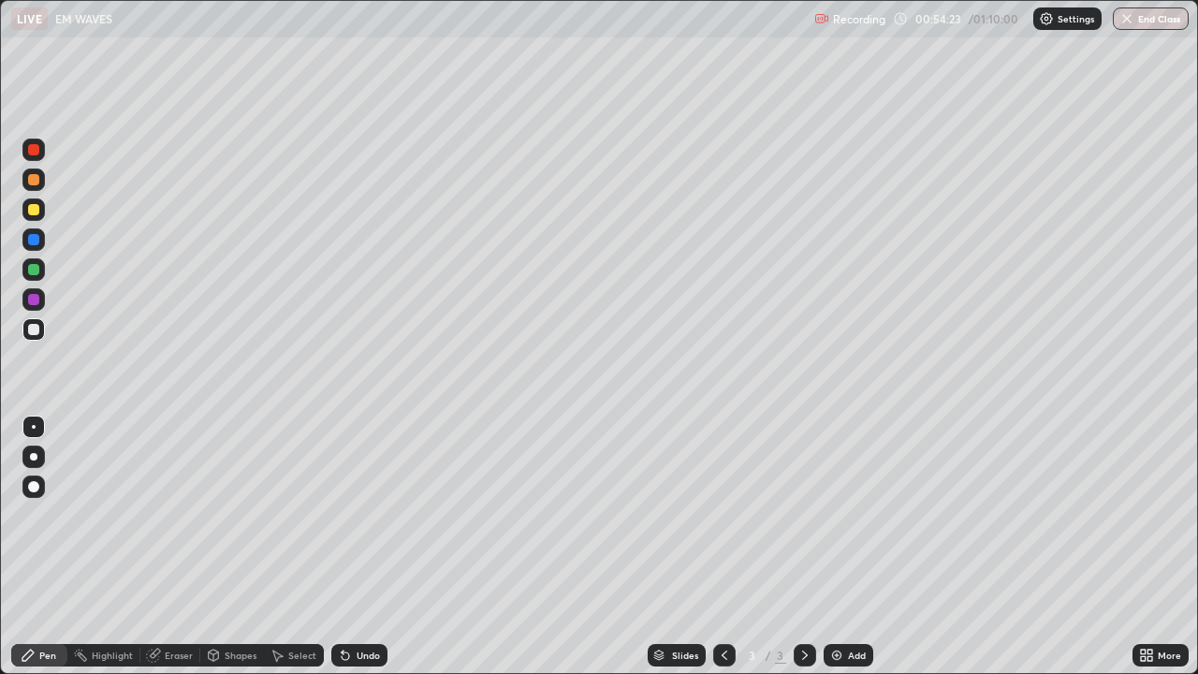
click at [357, 515] on div "Undo" at bounding box center [368, 655] width 23 height 9
click at [370, 515] on div "Undo" at bounding box center [368, 655] width 23 height 9
click at [839, 515] on img at bounding box center [836, 655] width 15 height 15
click at [21, 499] on div at bounding box center [34, 487] width 30 height 30
click at [34, 427] on div at bounding box center [34, 427] width 4 height 4
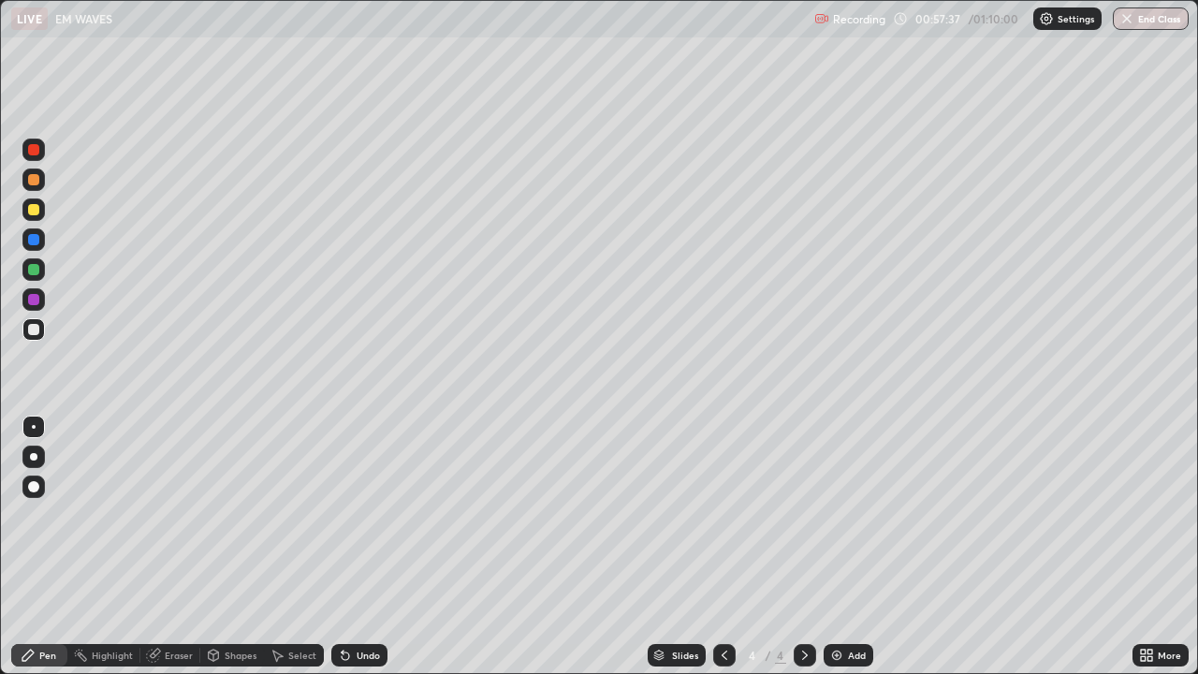
click at [359, 515] on div "Undo" at bounding box center [368, 655] width 23 height 9
click at [364, 515] on div "Undo" at bounding box center [368, 655] width 23 height 9
click at [366, 515] on div "Undo" at bounding box center [368, 655] width 23 height 9
click at [371, 515] on div "Undo" at bounding box center [368, 655] width 23 height 9
click at [364, 515] on div "Undo" at bounding box center [359, 655] width 56 height 22
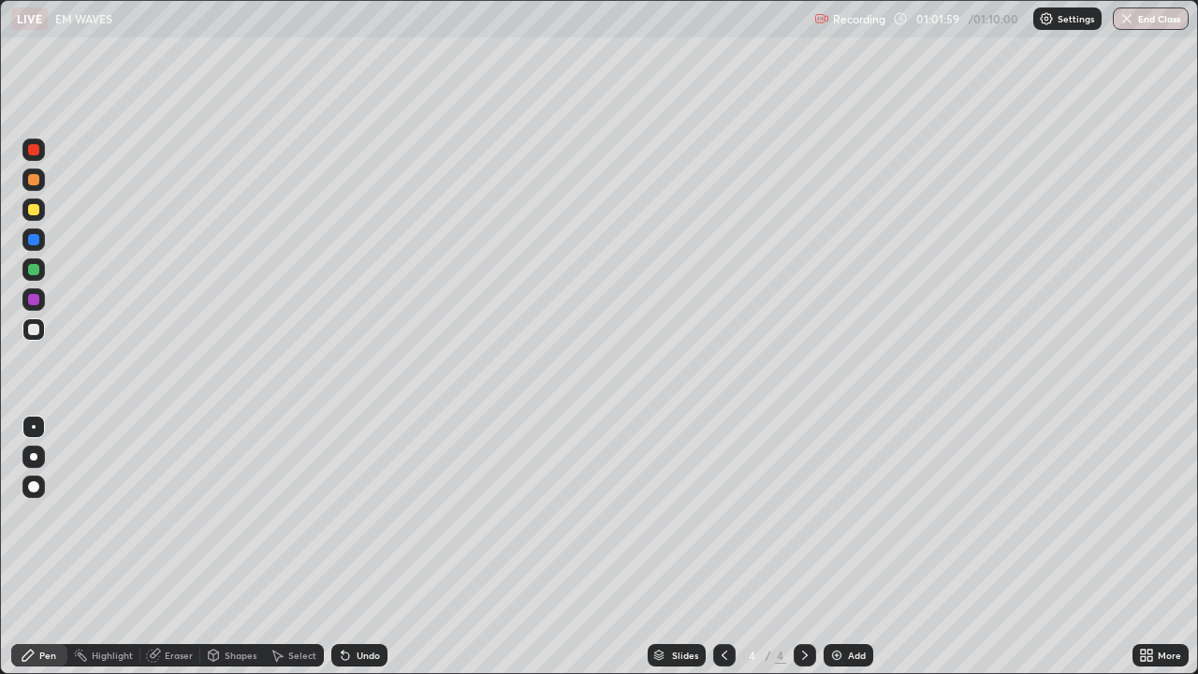
click at [362, 515] on div "Undo" at bounding box center [368, 655] width 23 height 9
click at [355, 515] on div "Undo" at bounding box center [359, 655] width 56 height 22
click at [279, 515] on icon at bounding box center [277, 655] width 15 height 15
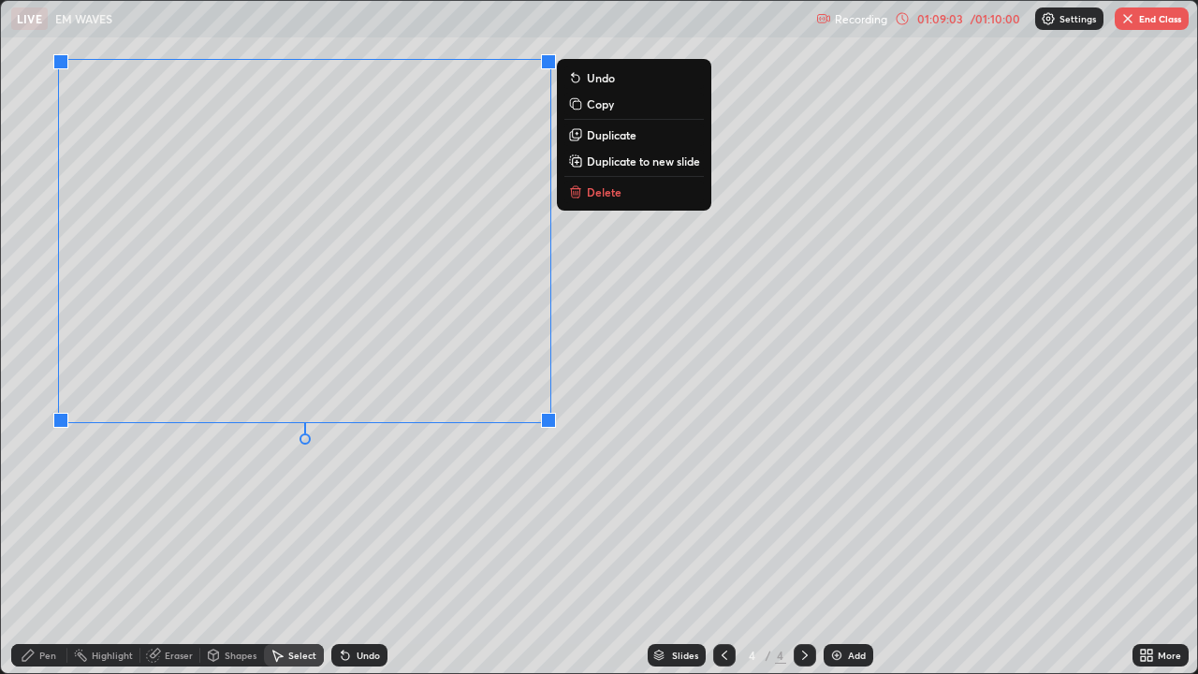
click at [605, 194] on p "Delete" at bounding box center [604, 191] width 35 height 15
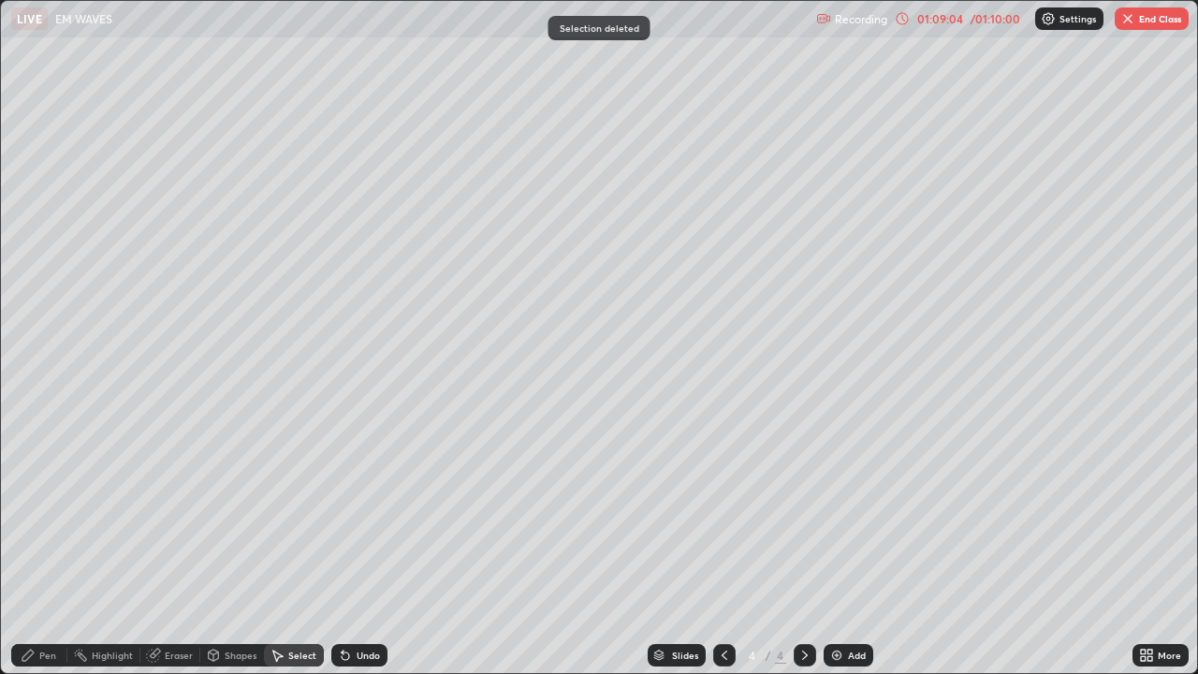
click at [39, 515] on div "Pen" at bounding box center [47, 655] width 17 height 9
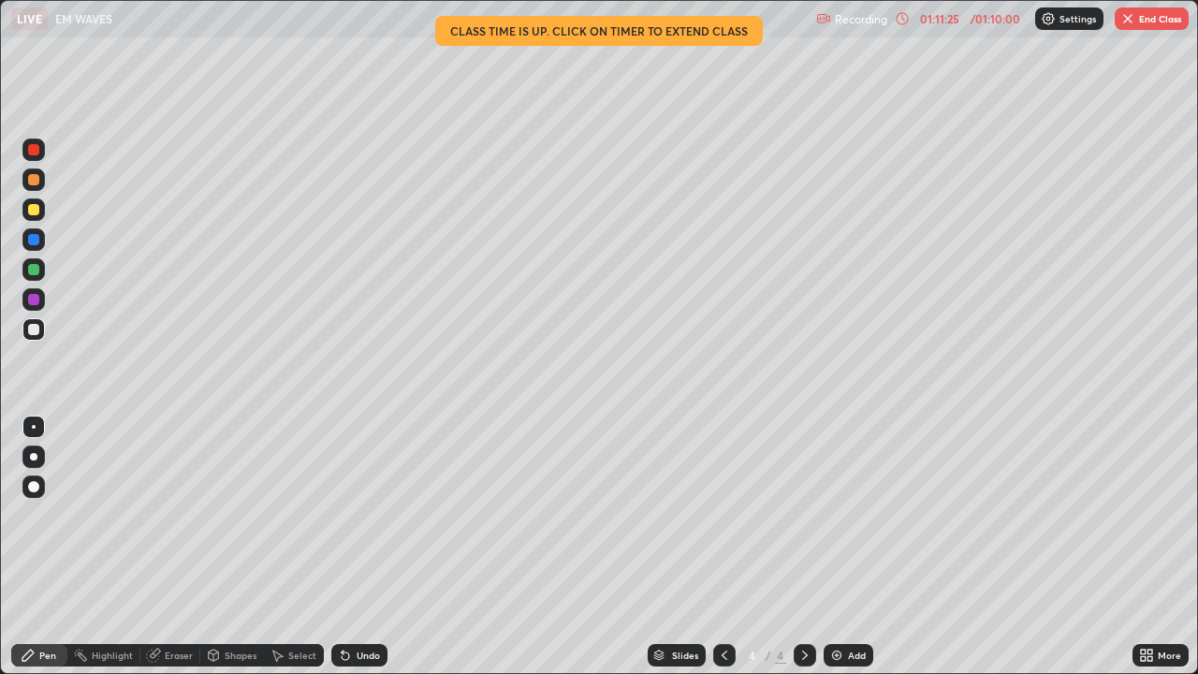
click at [1150, 19] on button "End Class" at bounding box center [1152, 18] width 74 height 22
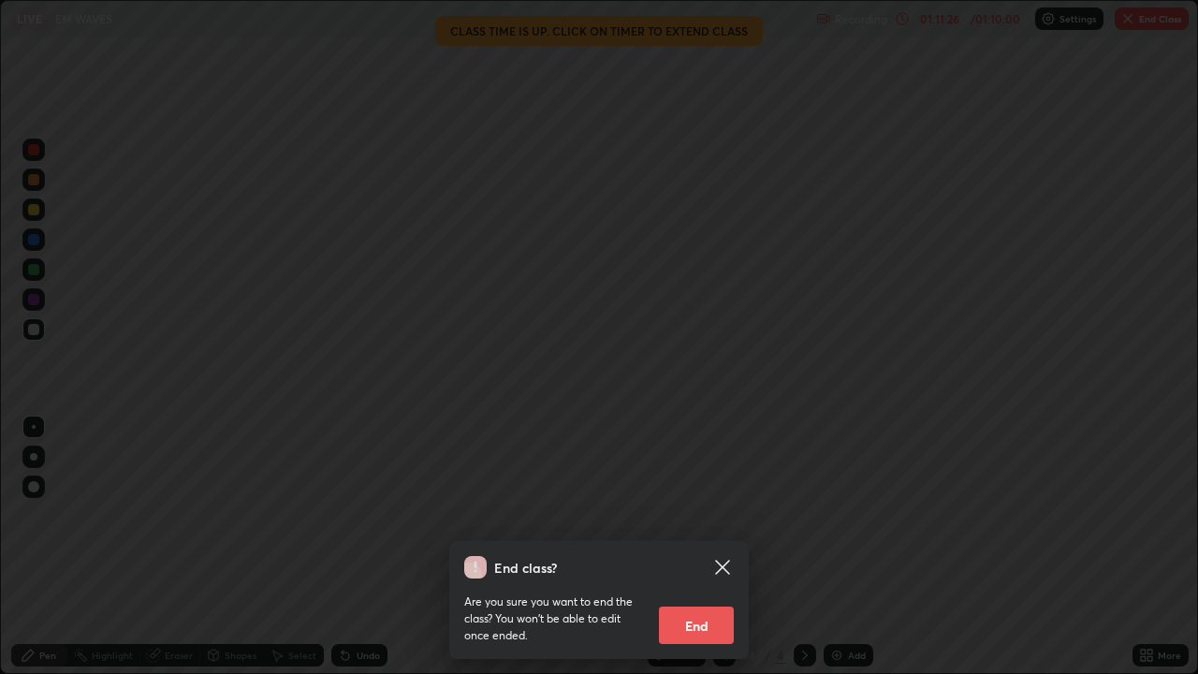
click at [703, 515] on button "End" at bounding box center [696, 625] width 75 height 37
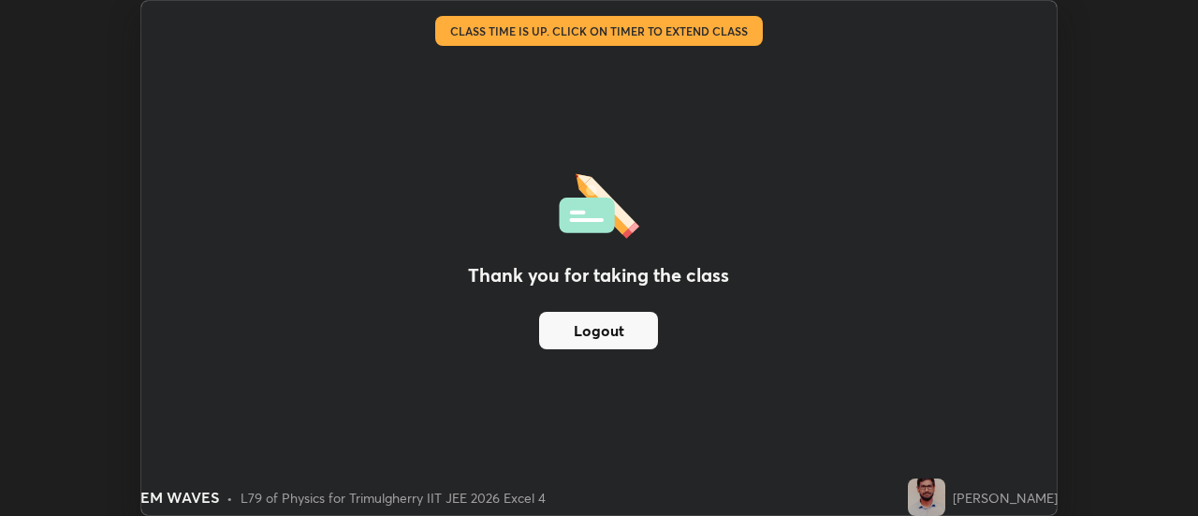
scroll to position [93088, 92405]
